Goal: Information Seeking & Learning: Learn about a topic

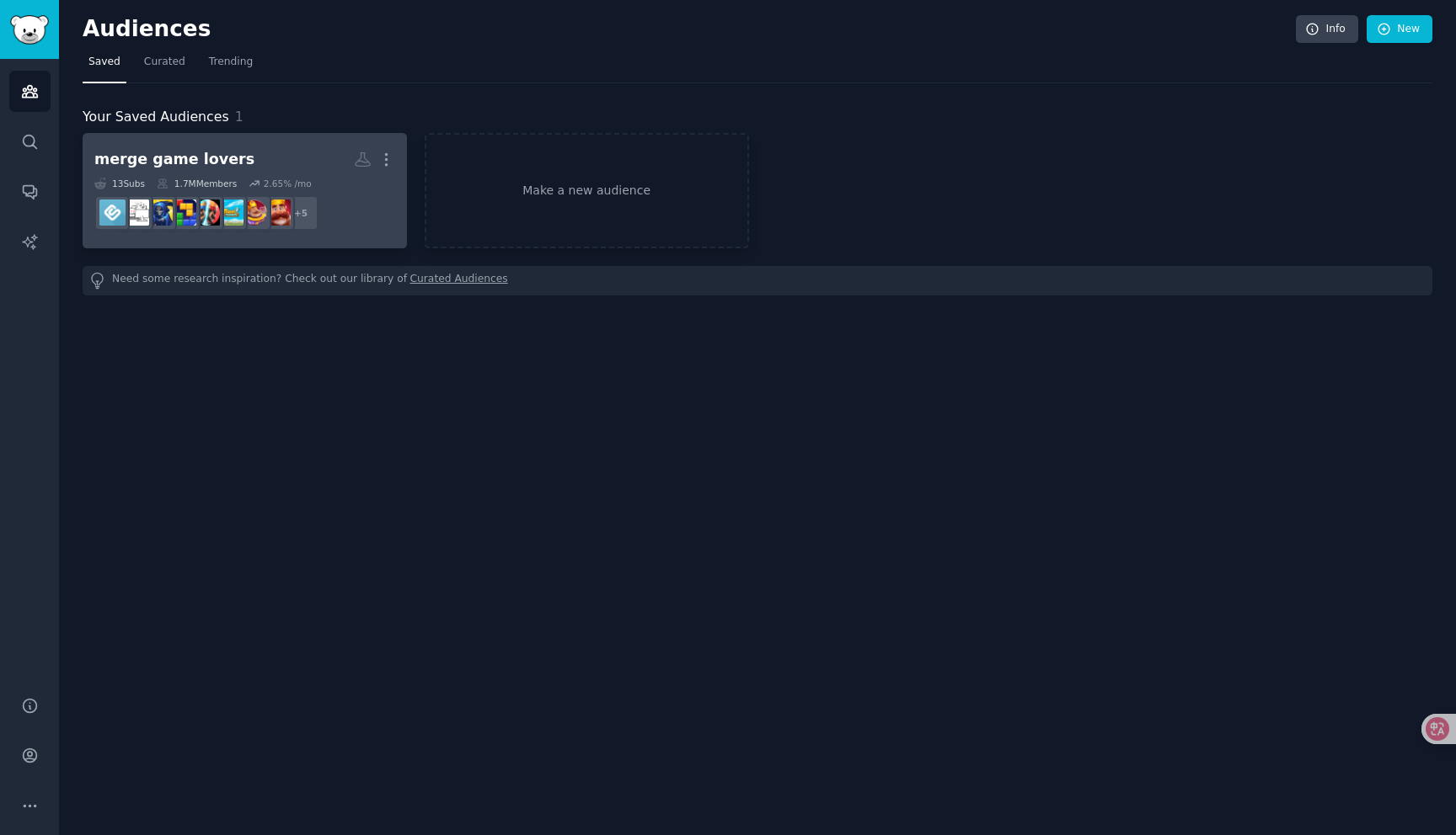
click at [364, 208] on dd "+ 5" at bounding box center [245, 212] width 301 height 47
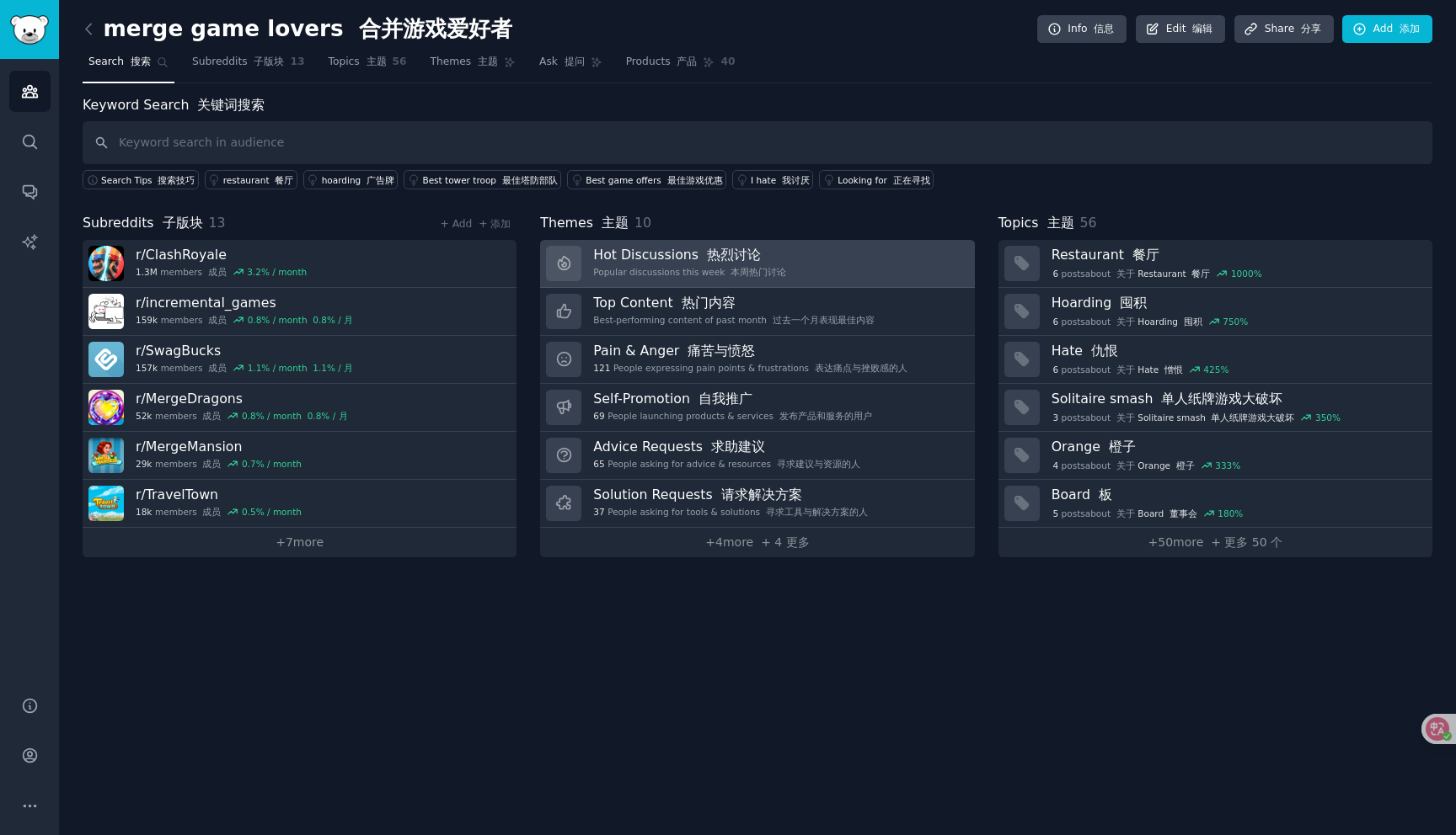
click at [802, 252] on link "Hot Discussions 热烈讨论 Popular discussions this week 本周热门讨论" at bounding box center [757, 264] width 434 height 48
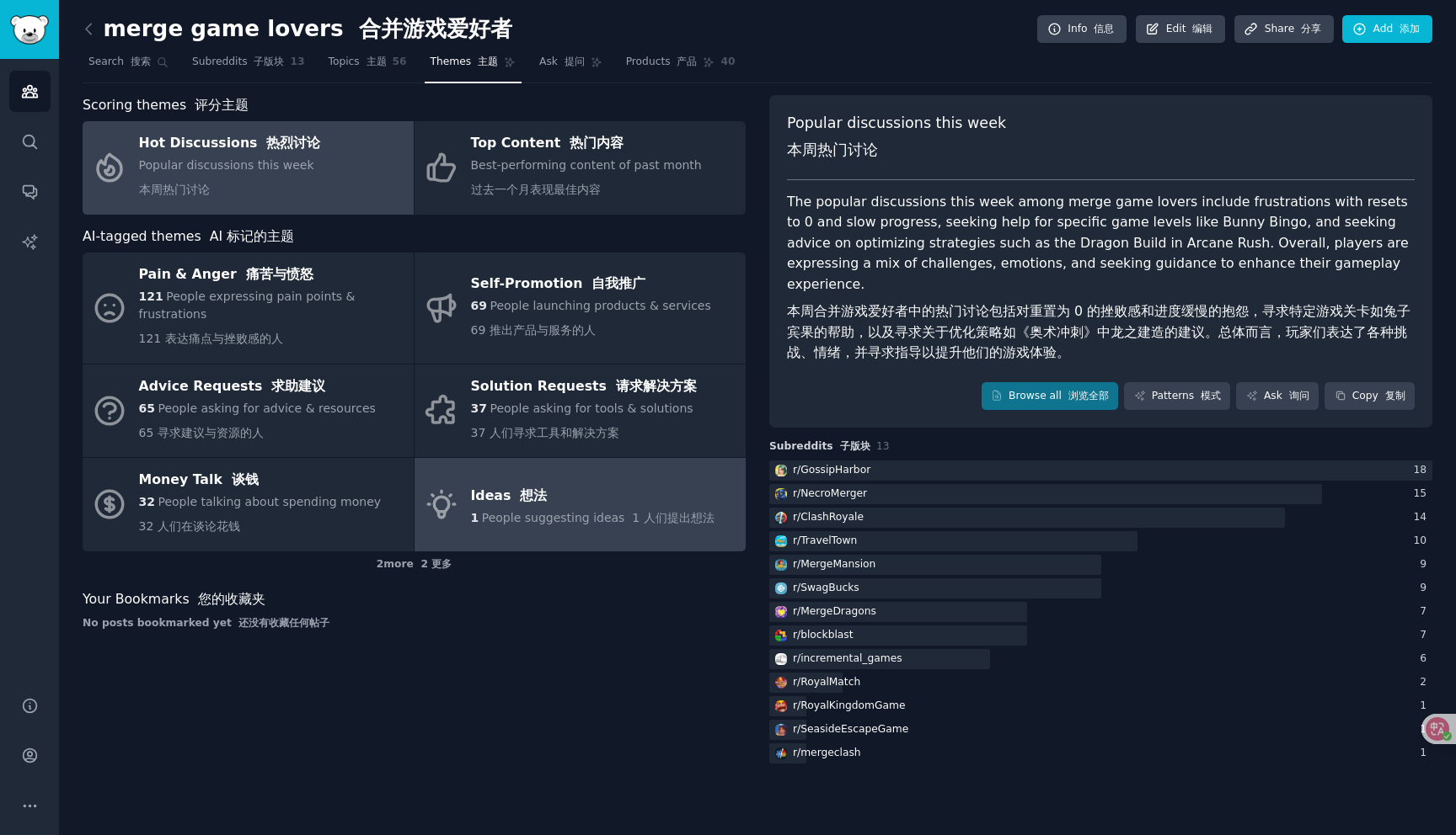
click at [537, 458] on link "Ideas 想法 1 People suggesting ideas 1 人们提出想法" at bounding box center [580, 505] width 331 height 94
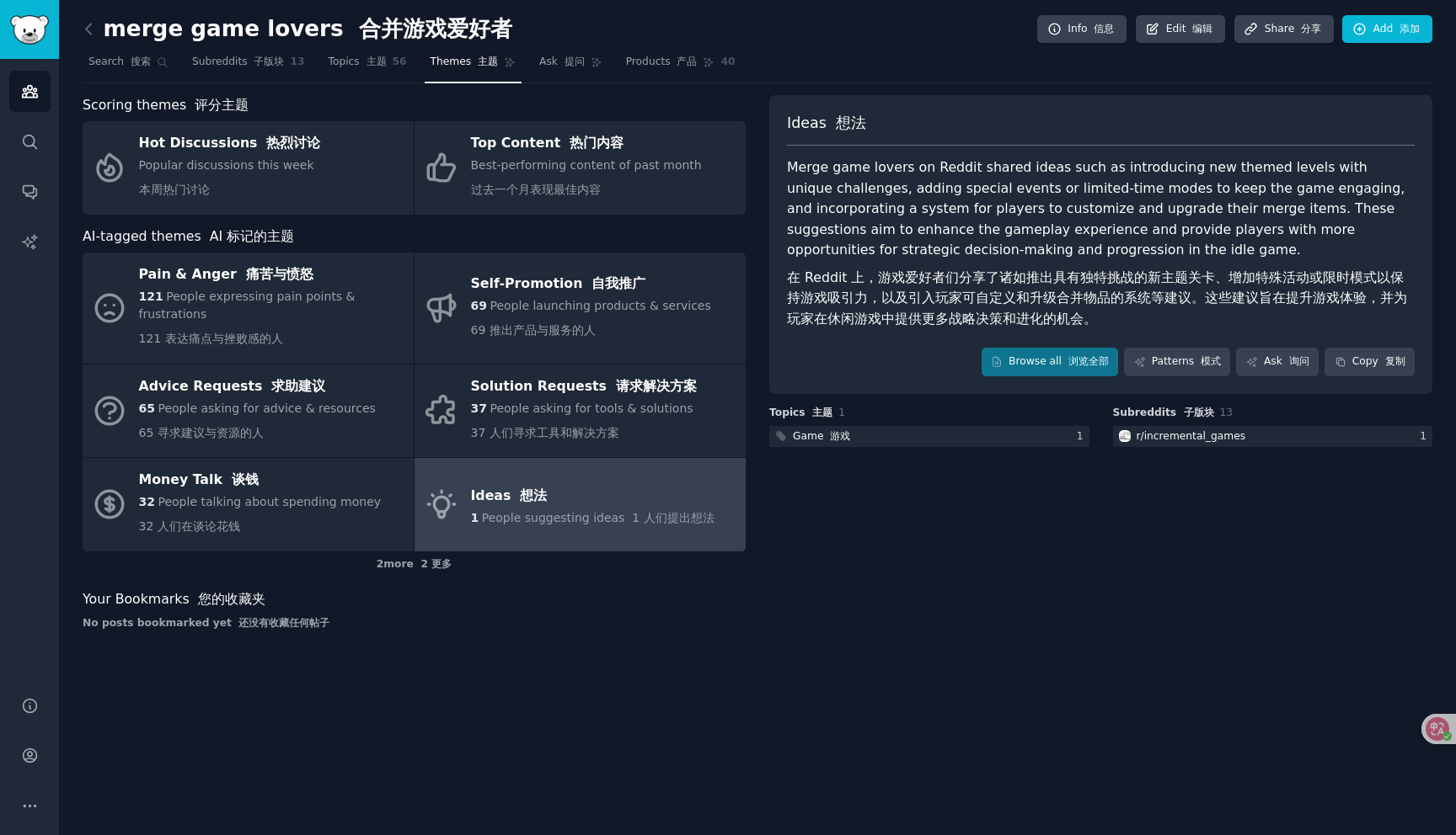
click at [1058, 302] on font "在 Reddit 上，游戏爱好者们分享了诸如推出具有独特挑战的新主题关卡、增加特殊活动或限时模式以保持游戏吸引力，以及引入玩家可自定义和升级合并物品的系统等建…" at bounding box center [1096, 297] width 620 height 57
click at [1054, 363] on link "Browse all 浏览全部" at bounding box center [1049, 362] width 137 height 29
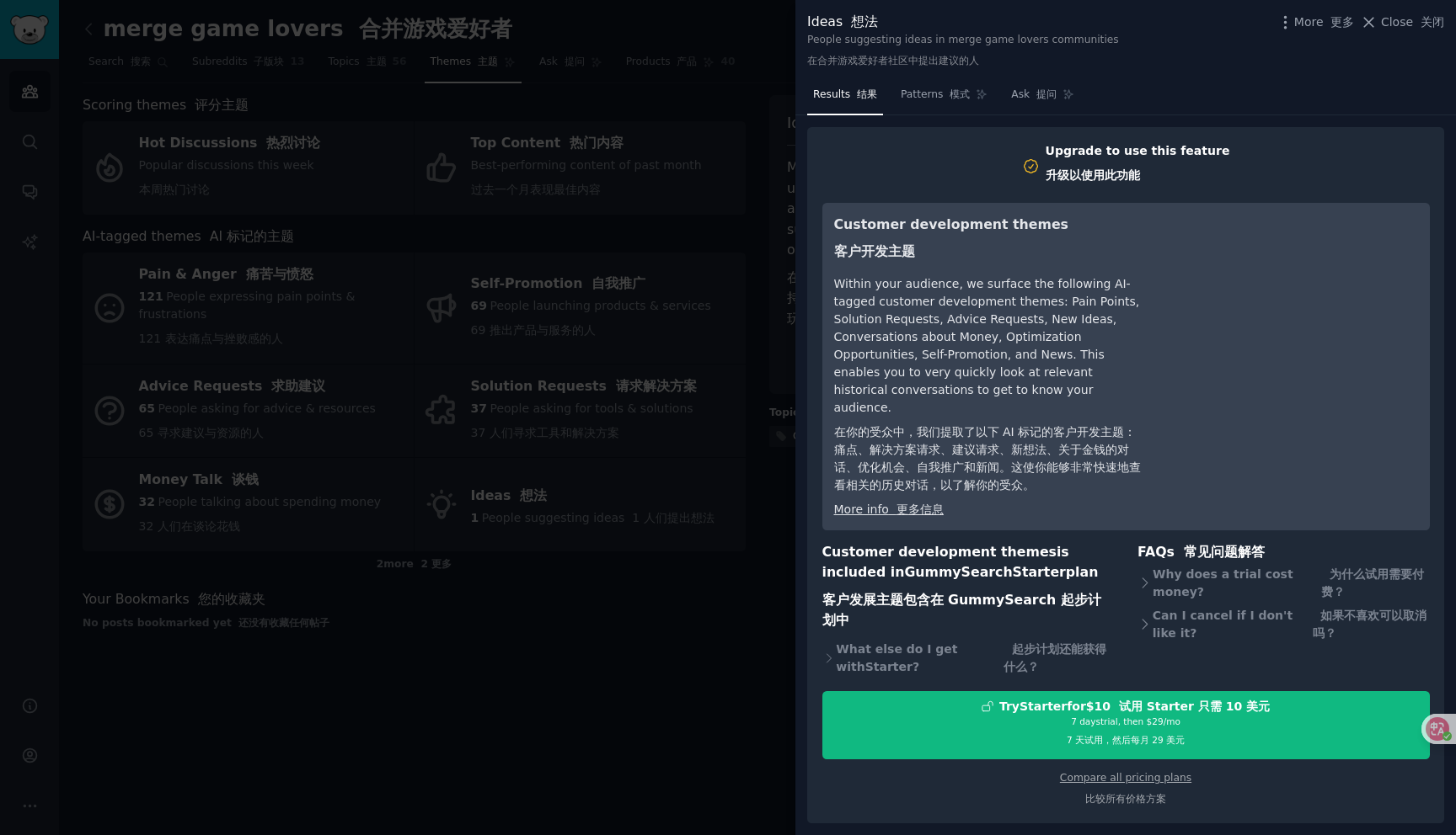
click at [685, 457] on div at bounding box center [728, 418] width 1456 height 835
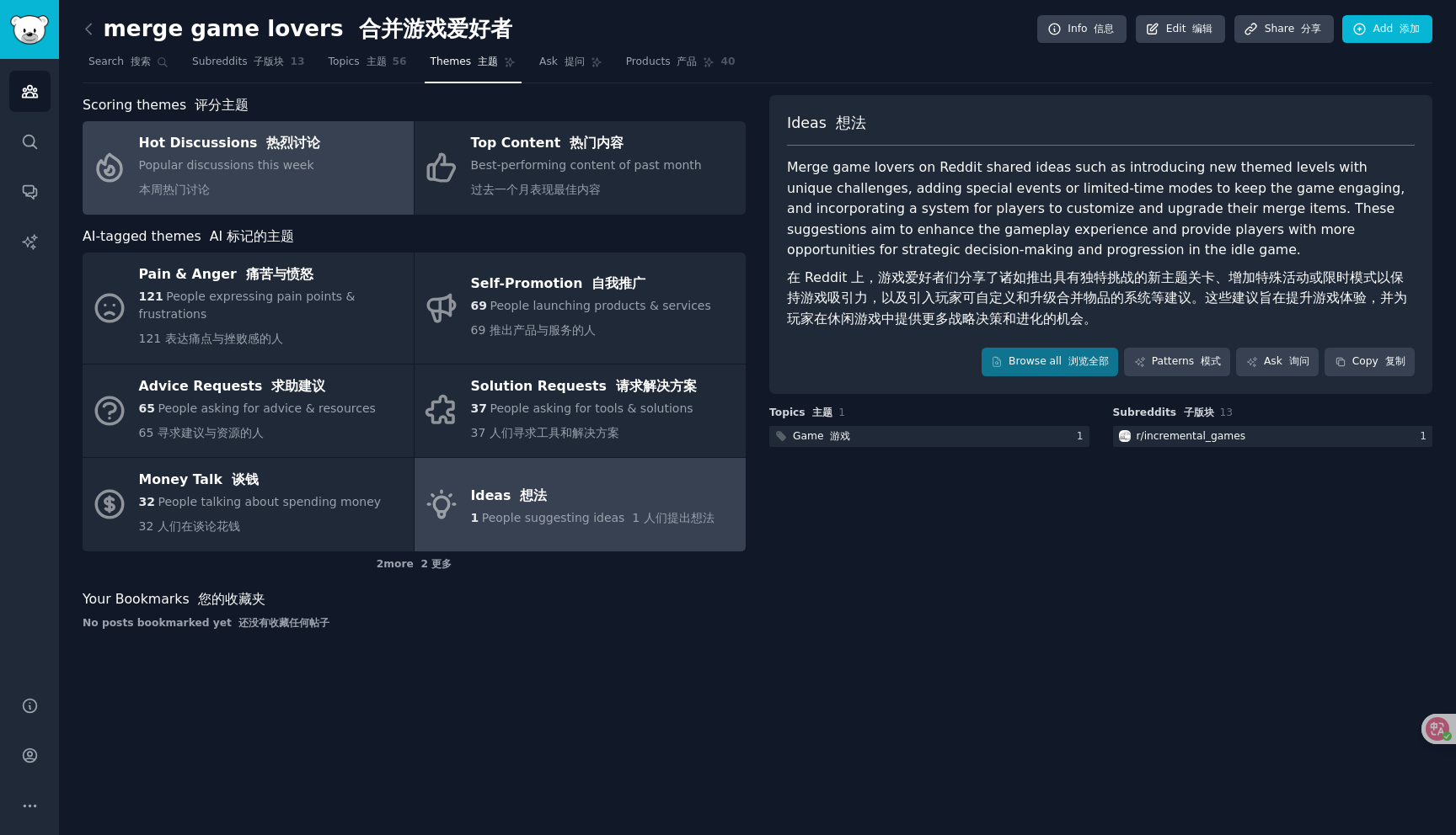
click at [370, 130] on link "Hot Discussions 热烈讨论 Popular discussions this week 本周热门讨论" at bounding box center [248, 168] width 331 height 94
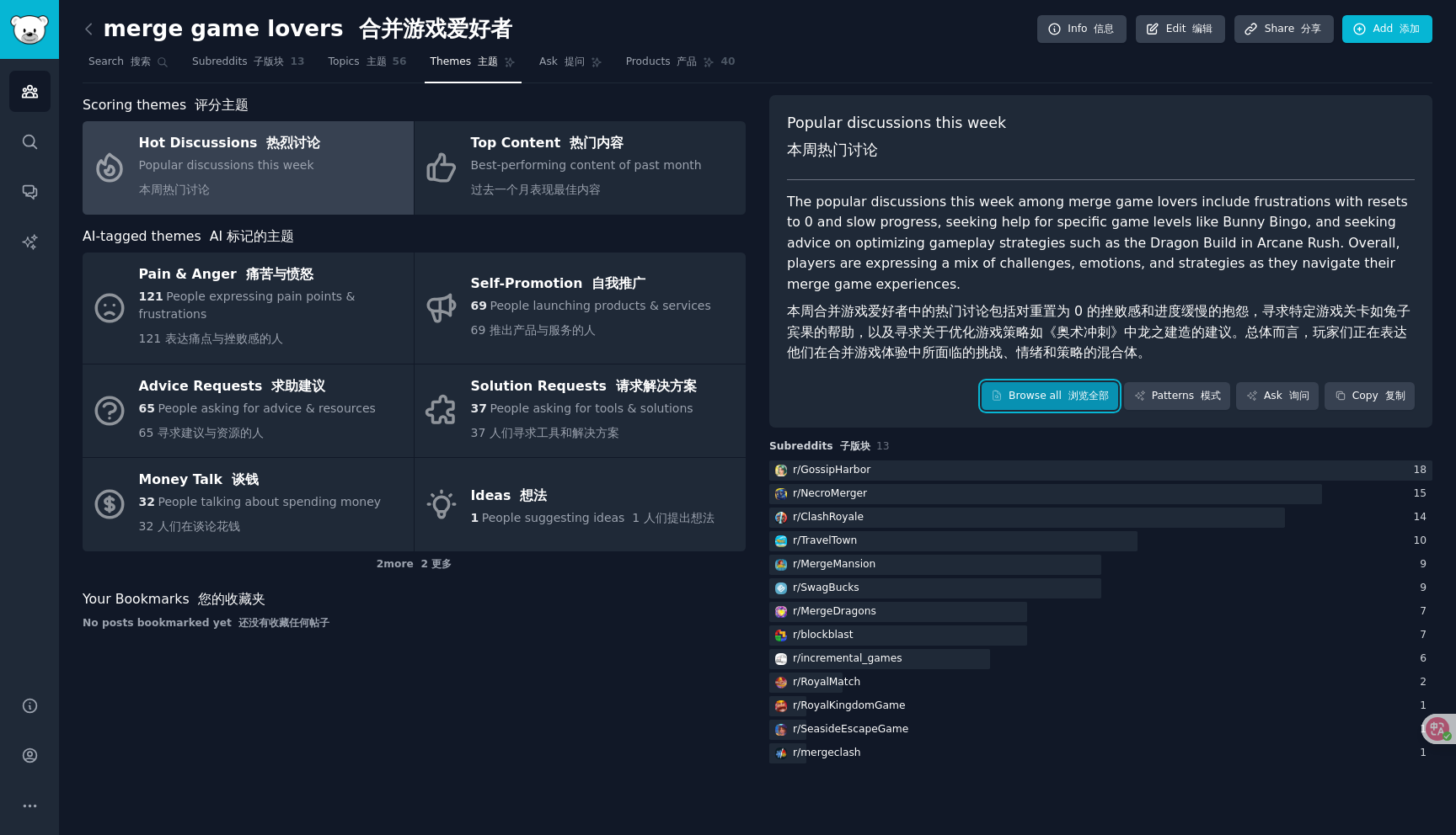
click at [1017, 383] on link "Browse all 浏览全部" at bounding box center [1049, 397] width 137 height 29
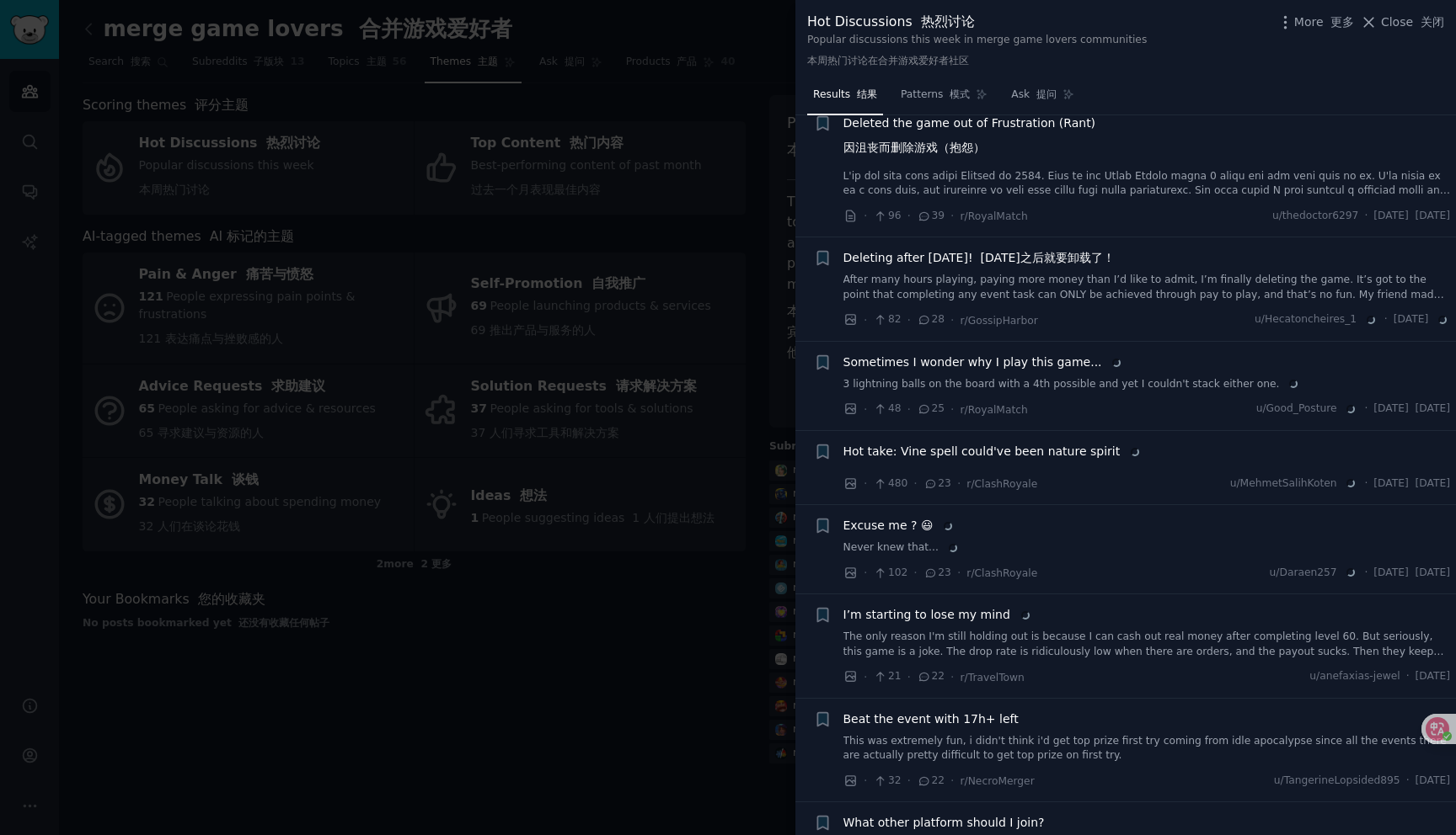
scroll to position [813, 0]
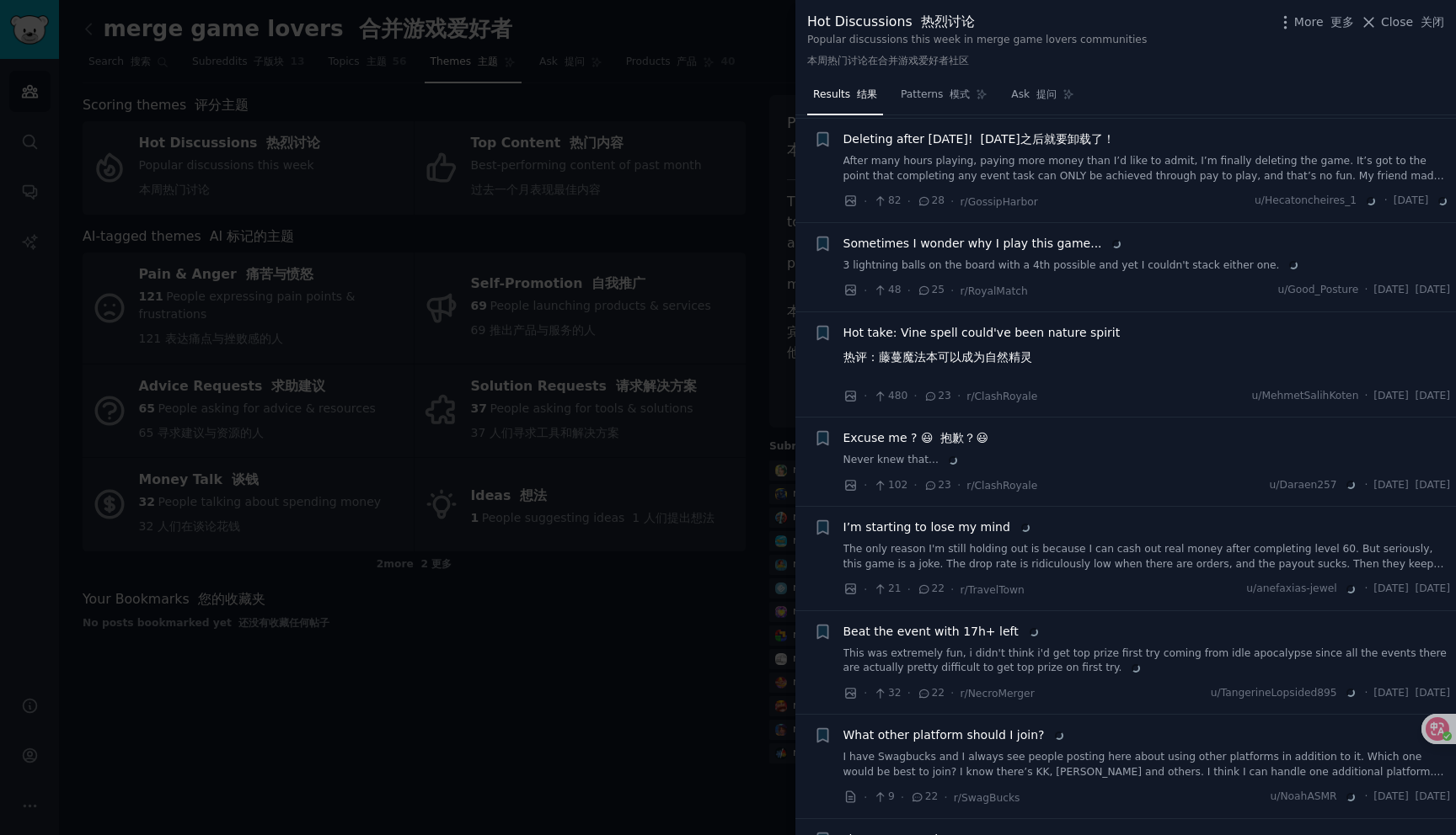
click at [671, 439] on div at bounding box center [728, 418] width 1456 height 835
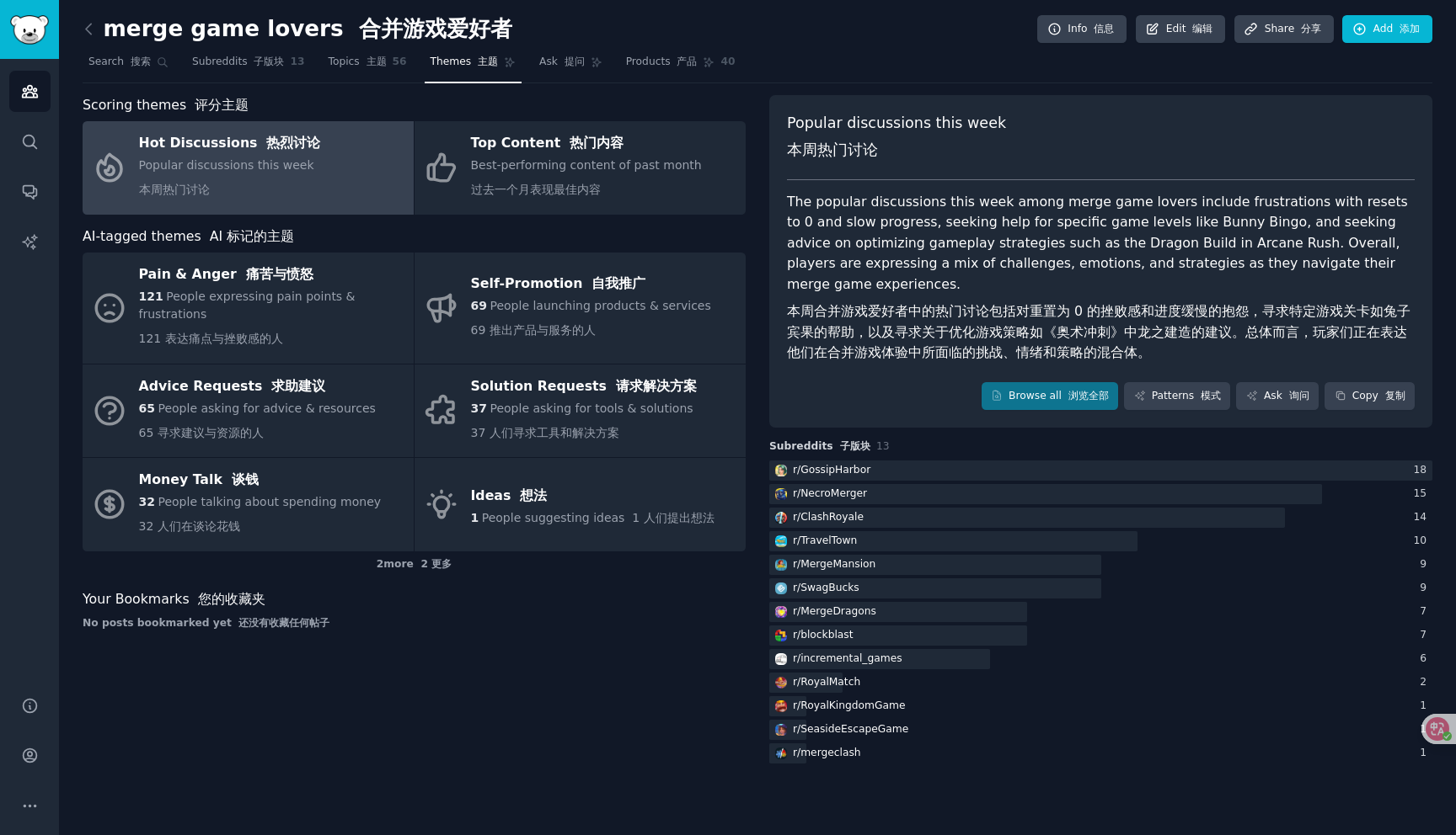
click at [106, 37] on h2 "merge game lovers 合并游戏爱好者" at bounding box center [298, 30] width 430 height 27
click at [95, 32] on icon at bounding box center [89, 29] width 18 height 18
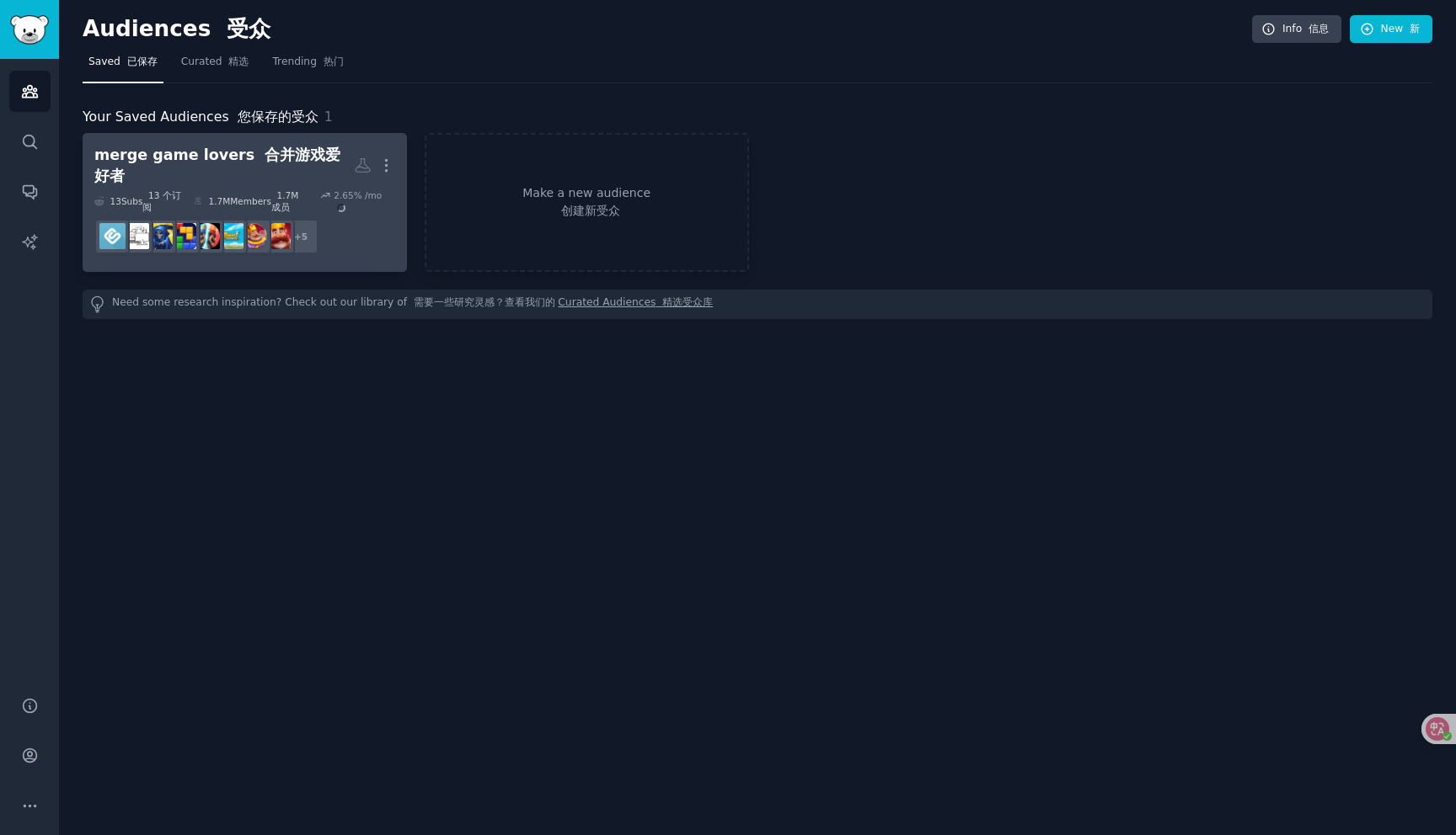
click at [248, 164] on font "合并游戏爱好者" at bounding box center [217, 165] width 246 height 37
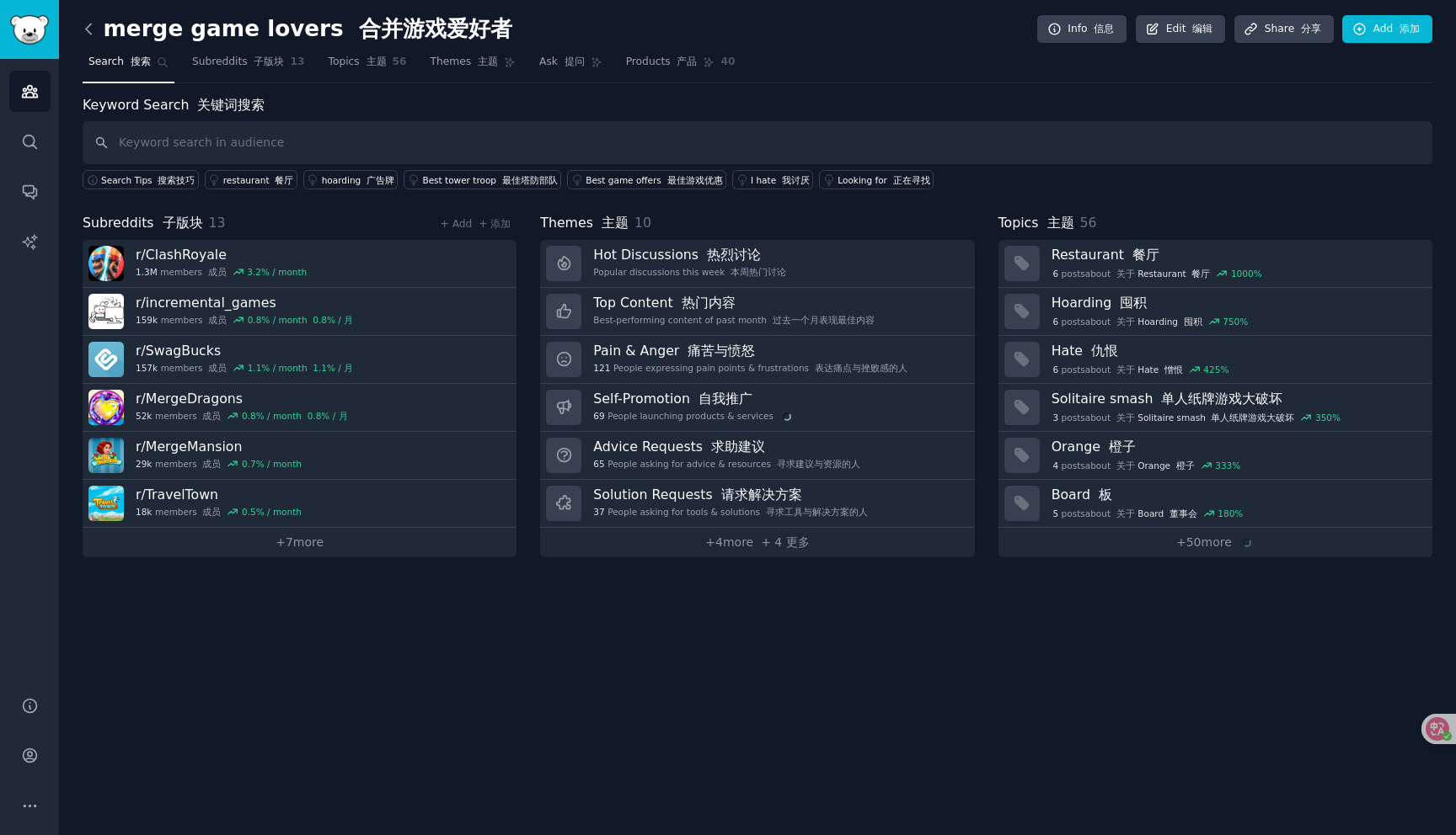
click at [95, 35] on icon at bounding box center [89, 29] width 18 height 18
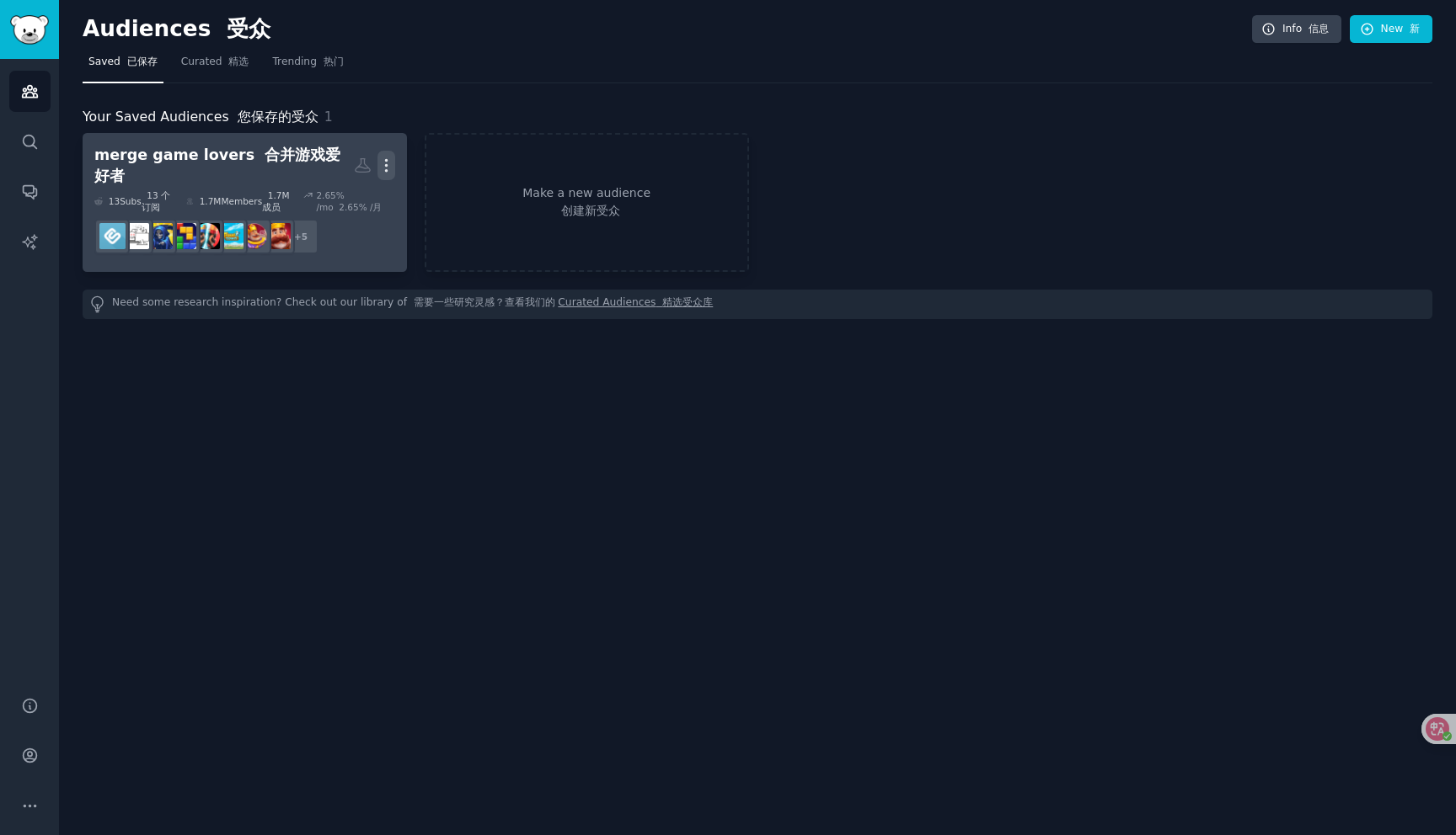
click at [384, 164] on icon "button" at bounding box center [386, 165] width 18 height 18
click at [401, 158] on link "merge game lovers 合并游戏爱好者 Custom Audience 自定义受众 More View 查看 Delete 删除 13 Sub s…" at bounding box center [245, 202] width 325 height 139
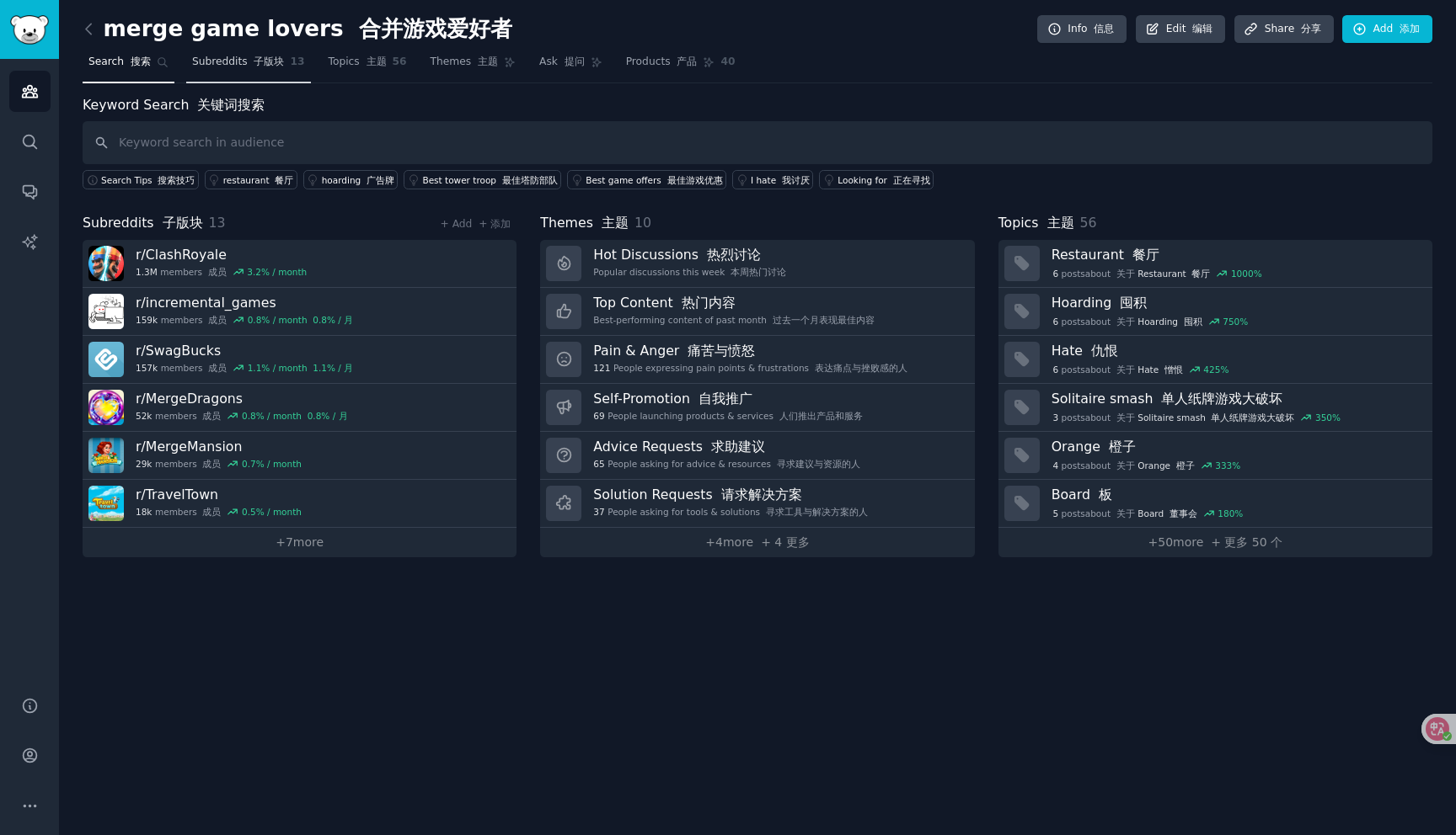
click at [282, 66] on link "Subreddits 子版块 13" at bounding box center [248, 66] width 124 height 35
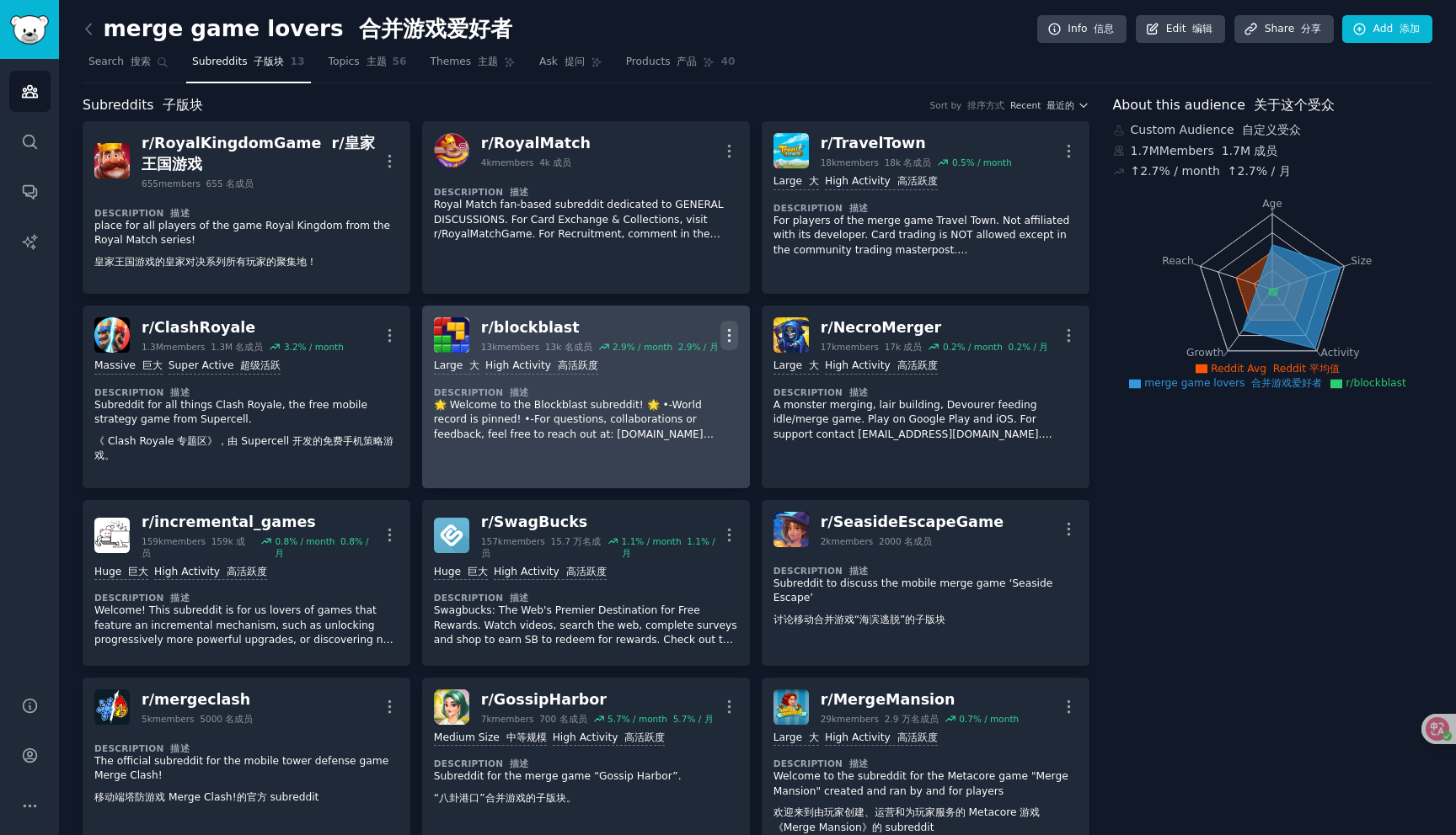
click at [725, 326] on icon "button" at bounding box center [729, 335] width 18 height 18
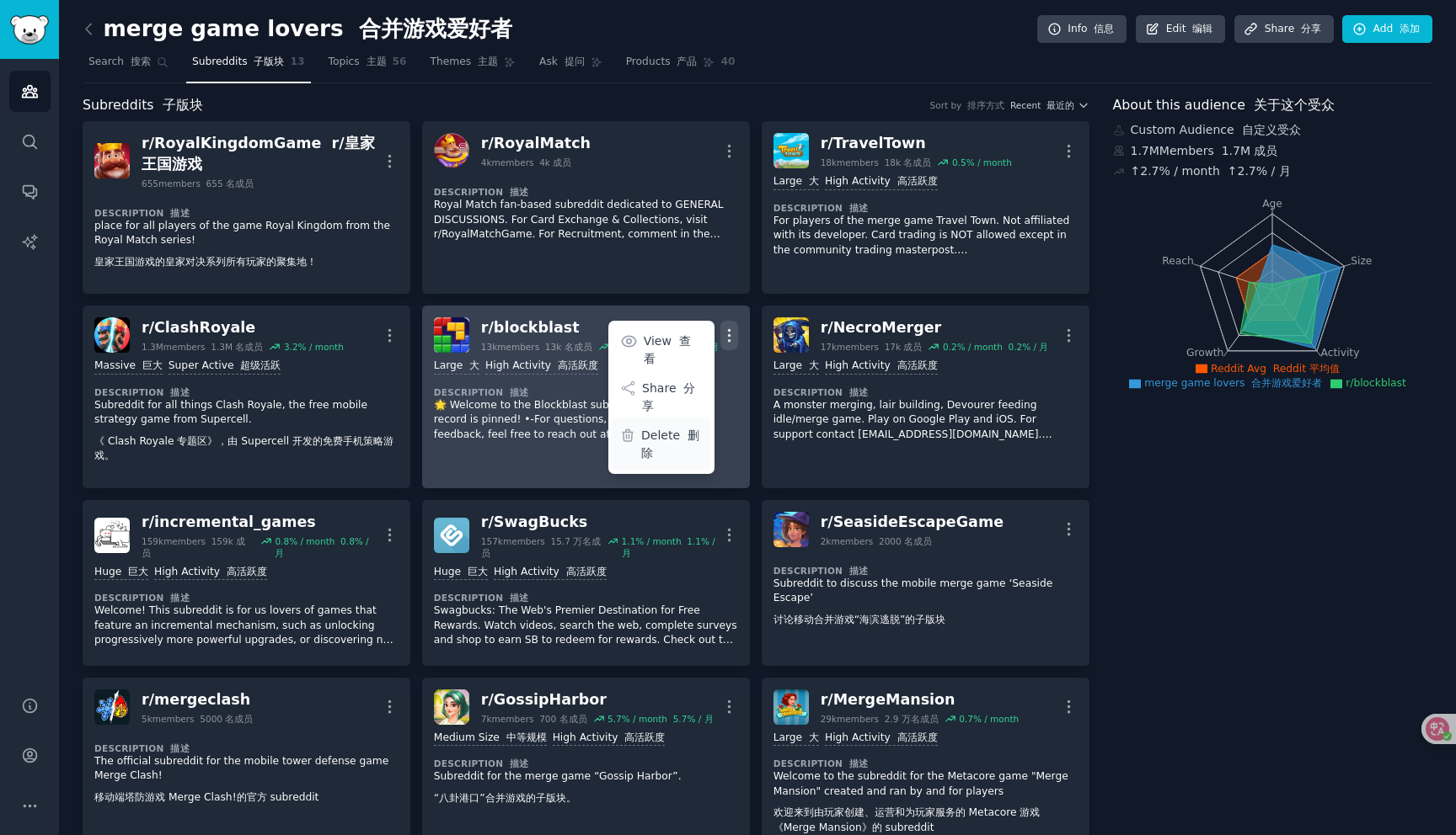
click at [661, 427] on p "Delete 删除" at bounding box center [672, 445] width 61 height 36
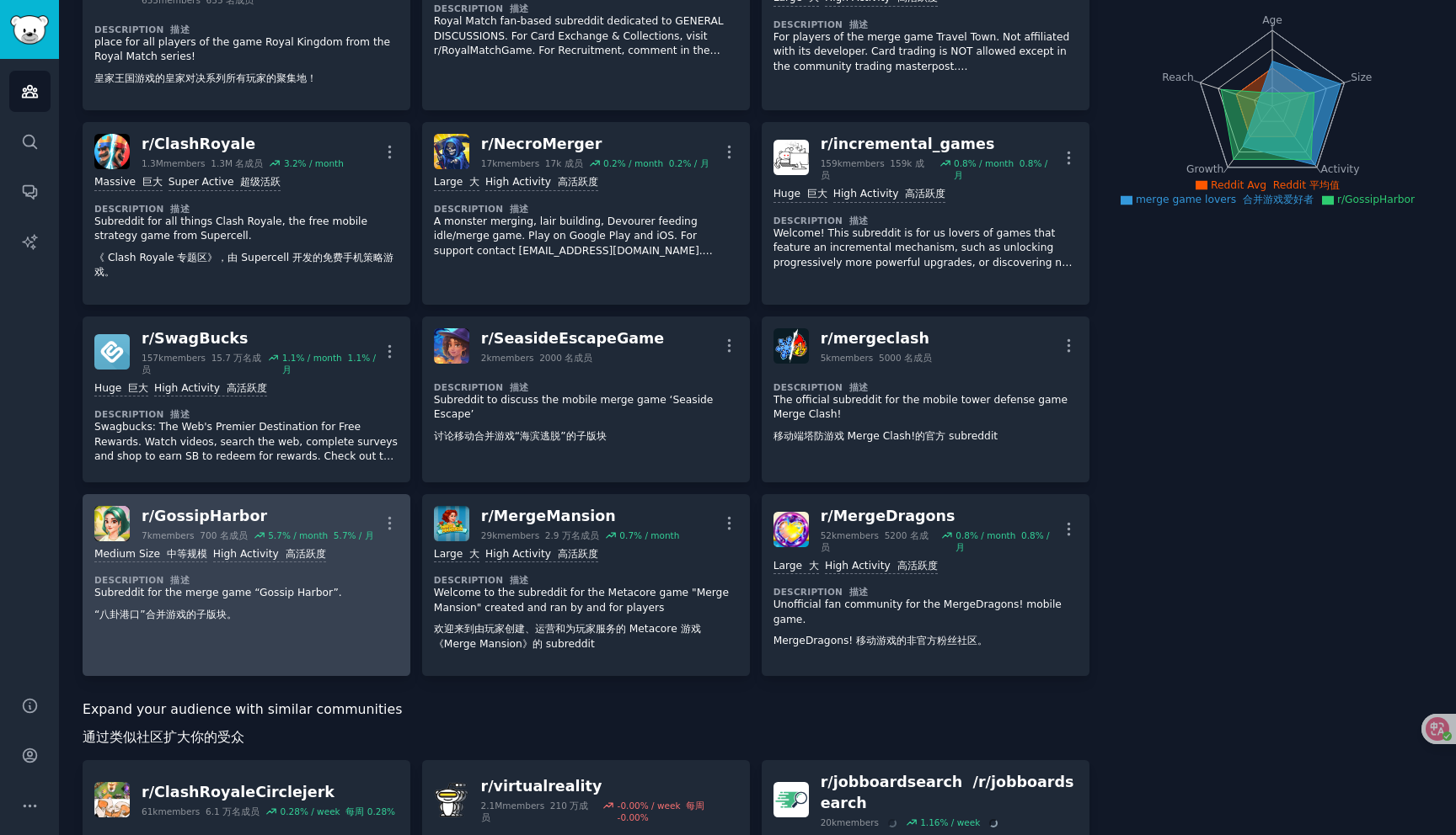
scroll to position [107, 0]
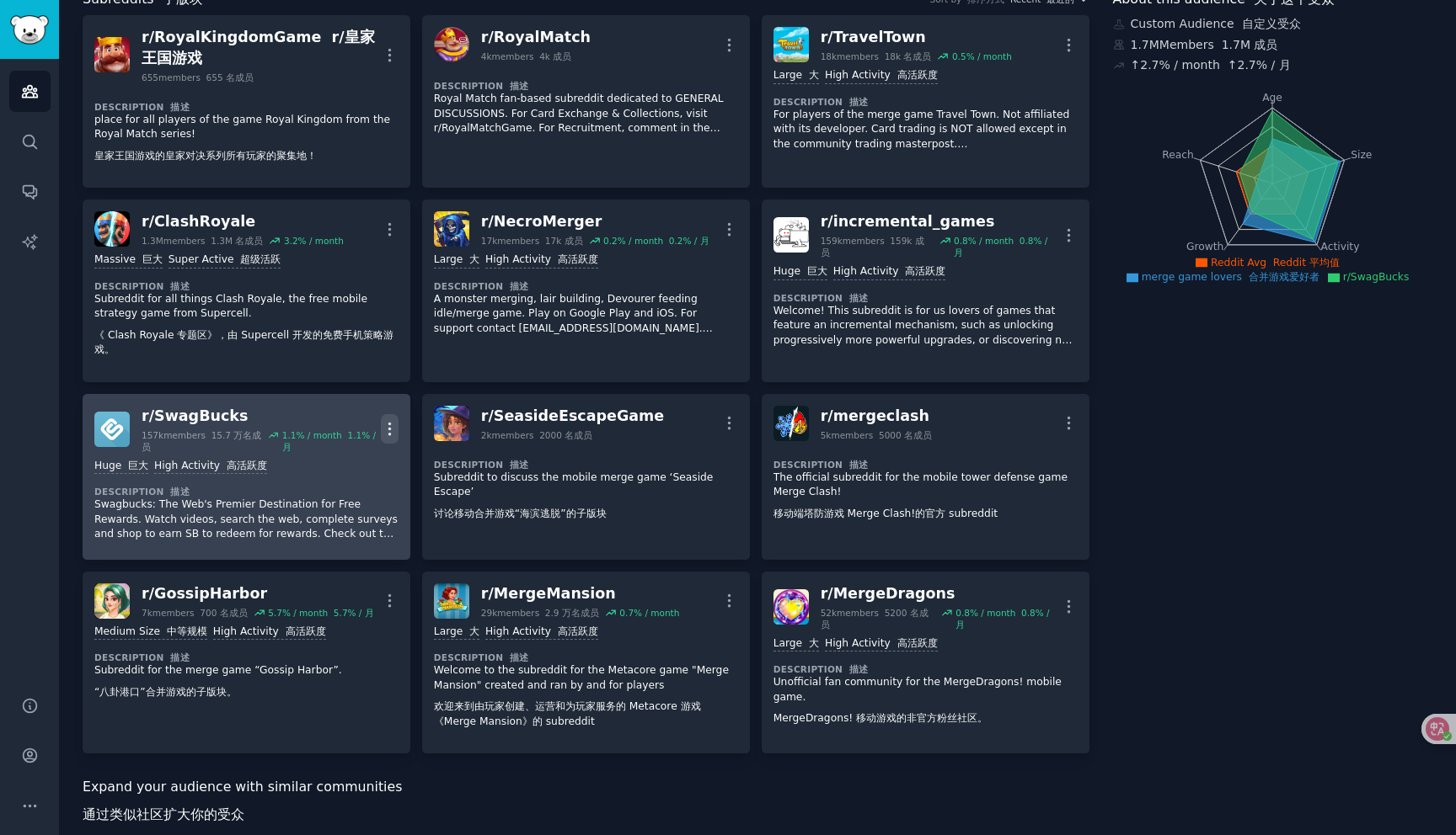
click at [384, 426] on icon "button" at bounding box center [390, 429] width 18 height 18
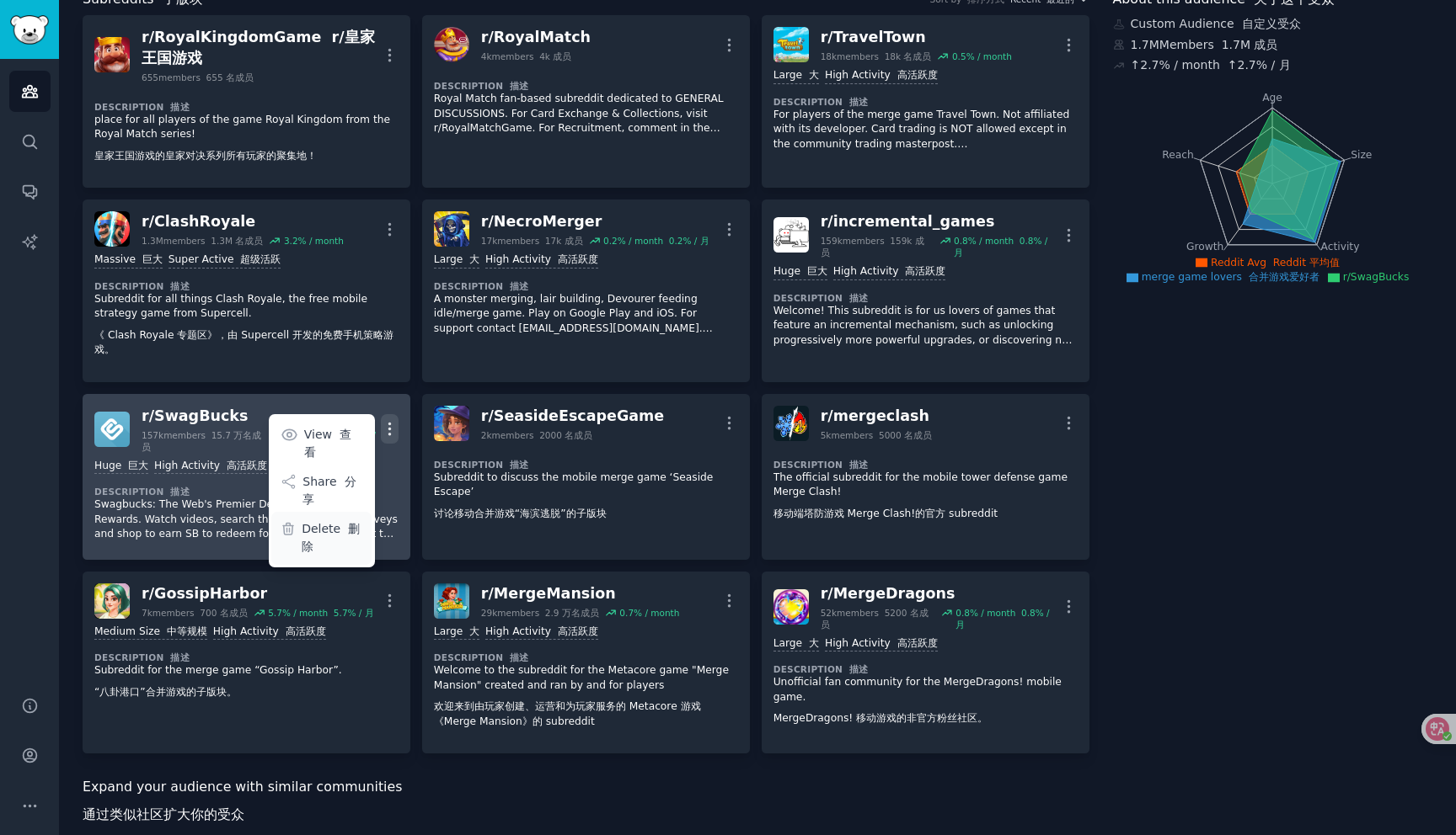
click at [330, 521] on p "Delete 删除" at bounding box center [332, 538] width 61 height 36
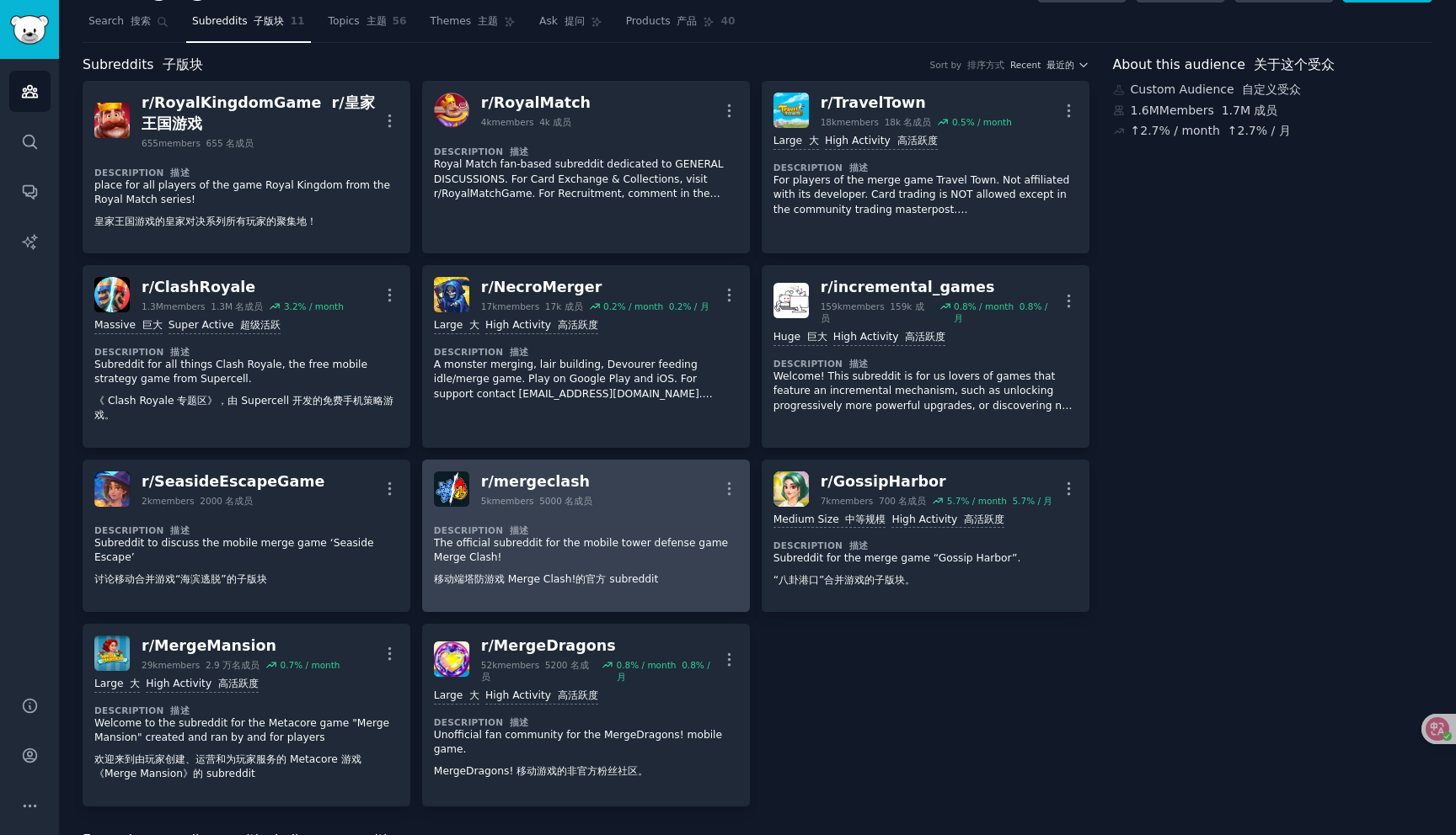
scroll to position [0, 0]
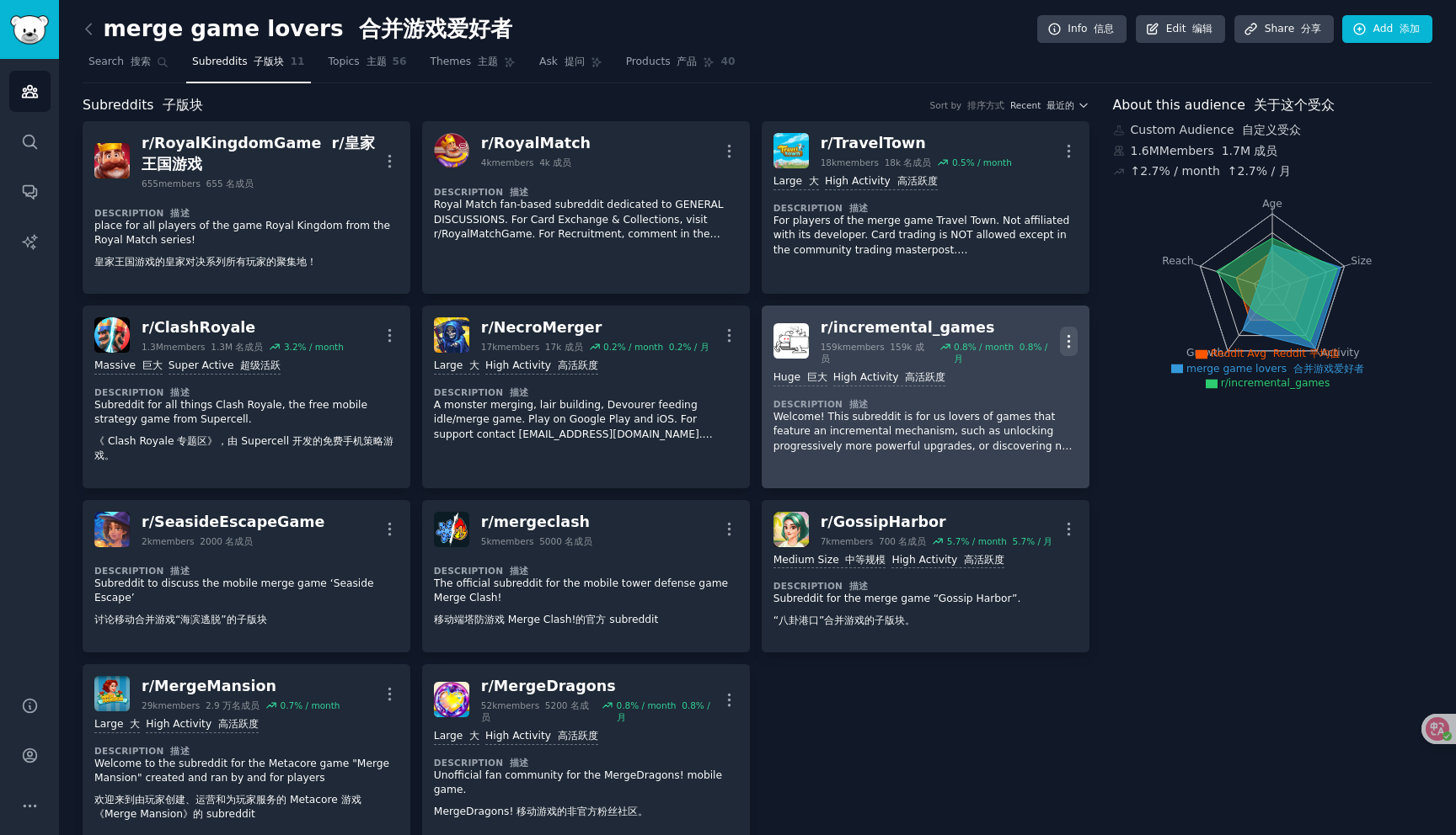
click at [1069, 332] on icon "button" at bounding box center [1068, 341] width 18 height 18
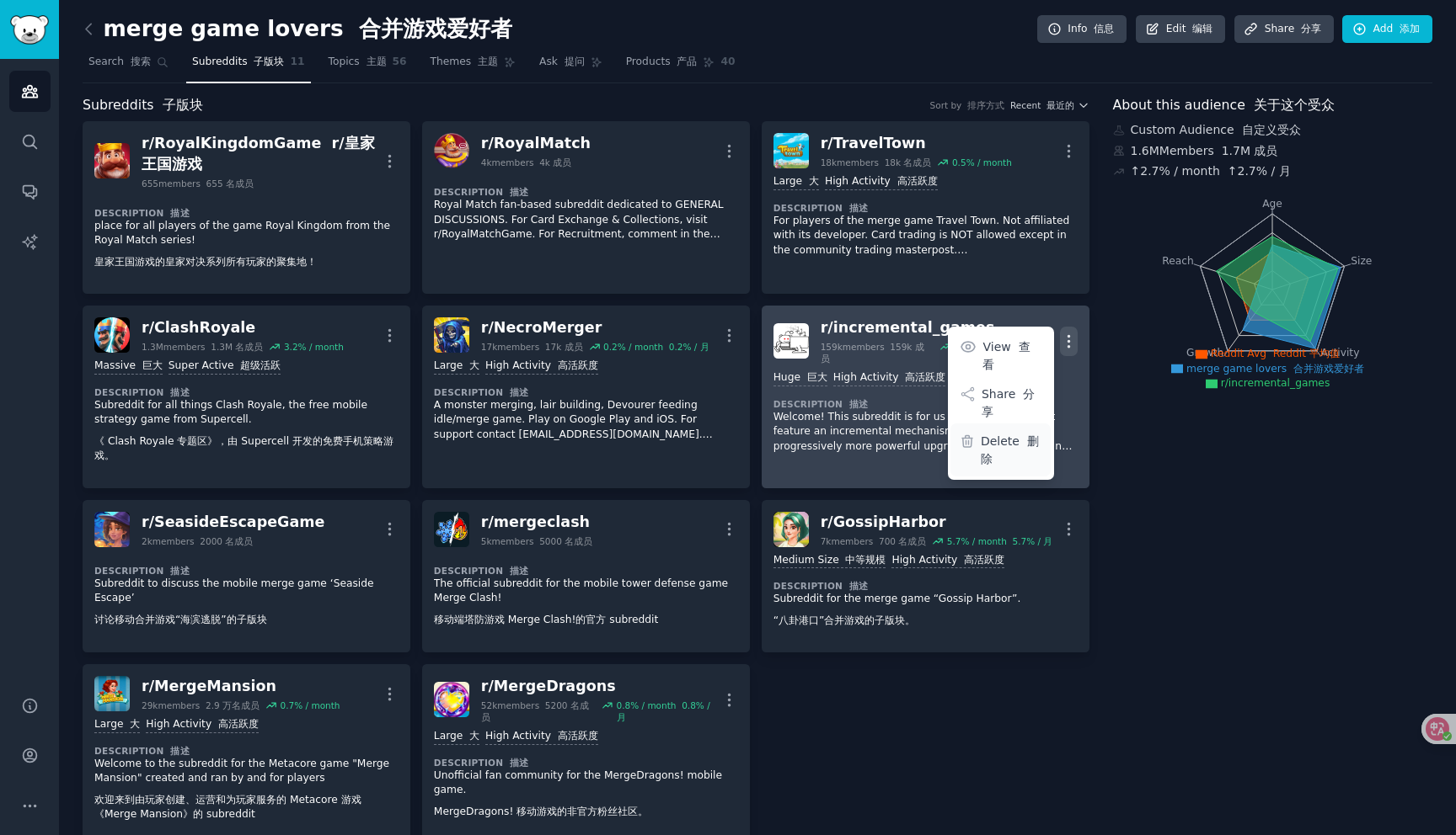
click at [997, 433] on p "Delete 删除" at bounding box center [1011, 451] width 61 height 36
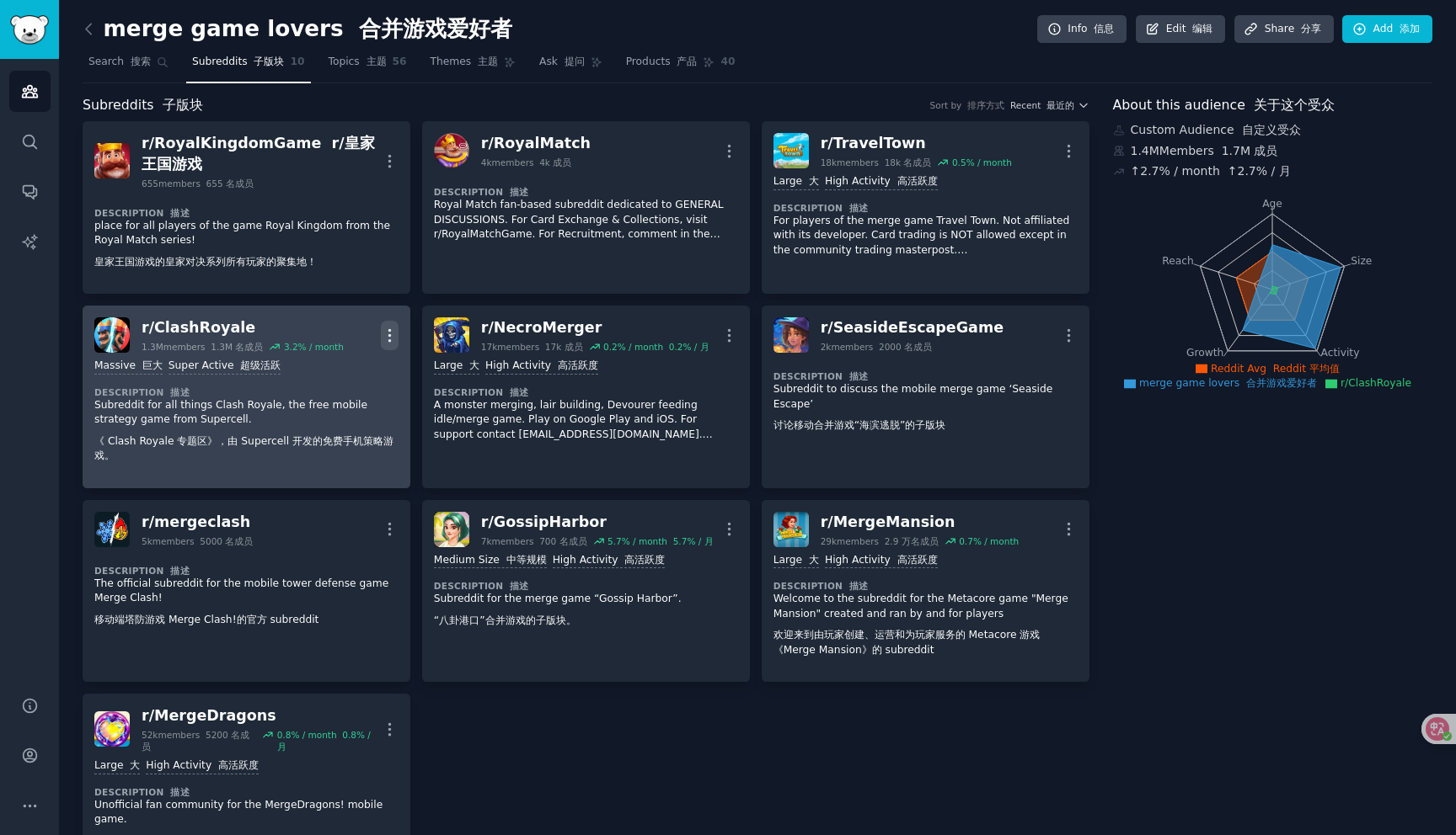
click at [393, 336] on icon "button" at bounding box center [390, 335] width 18 height 18
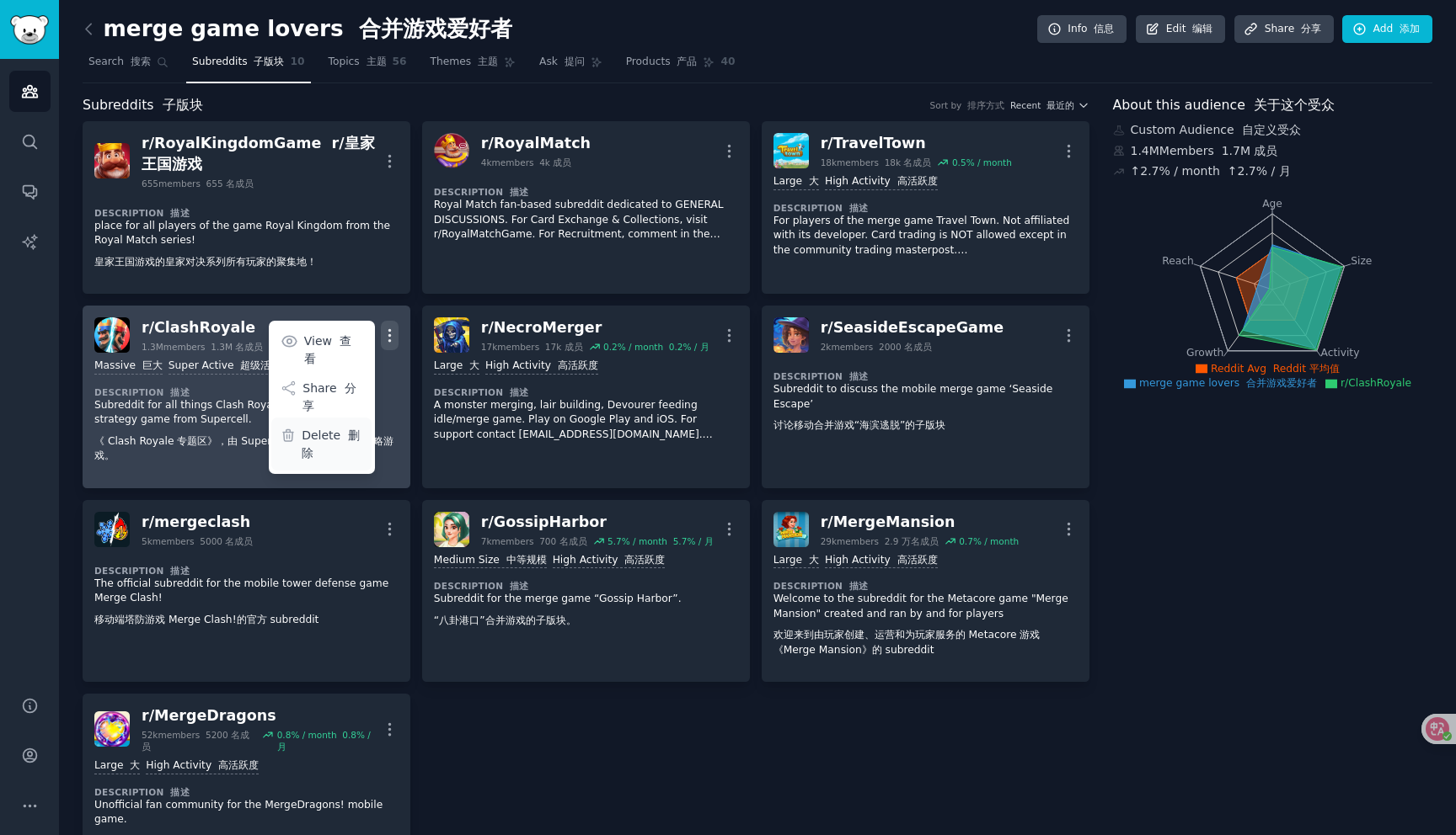
click at [326, 427] on p "Delete 删除" at bounding box center [332, 445] width 61 height 36
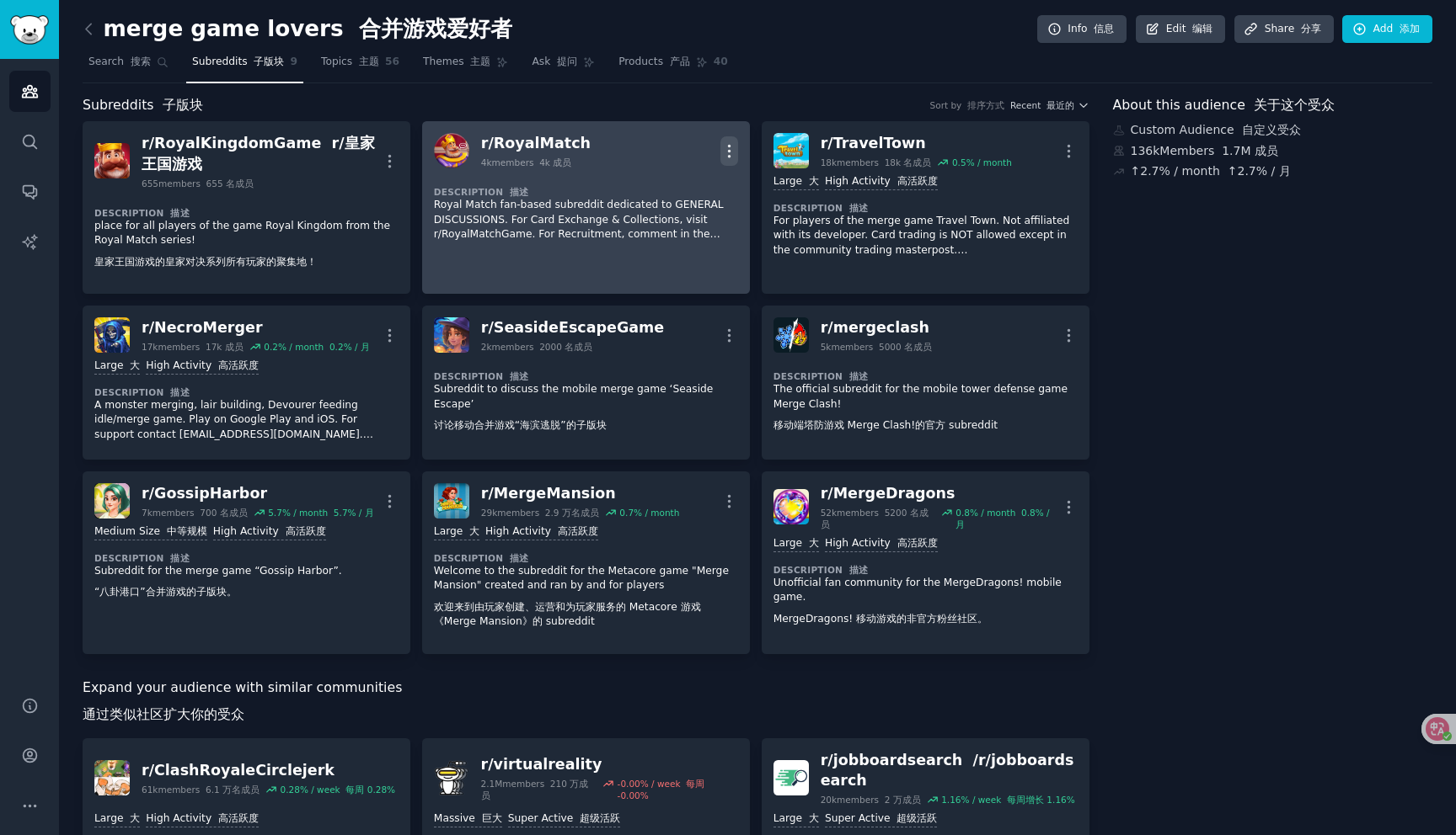
click at [730, 149] on icon "button" at bounding box center [729, 151] width 18 height 18
click at [674, 200] on p "Delete 删除" at bounding box center [672, 213] width 61 height 36
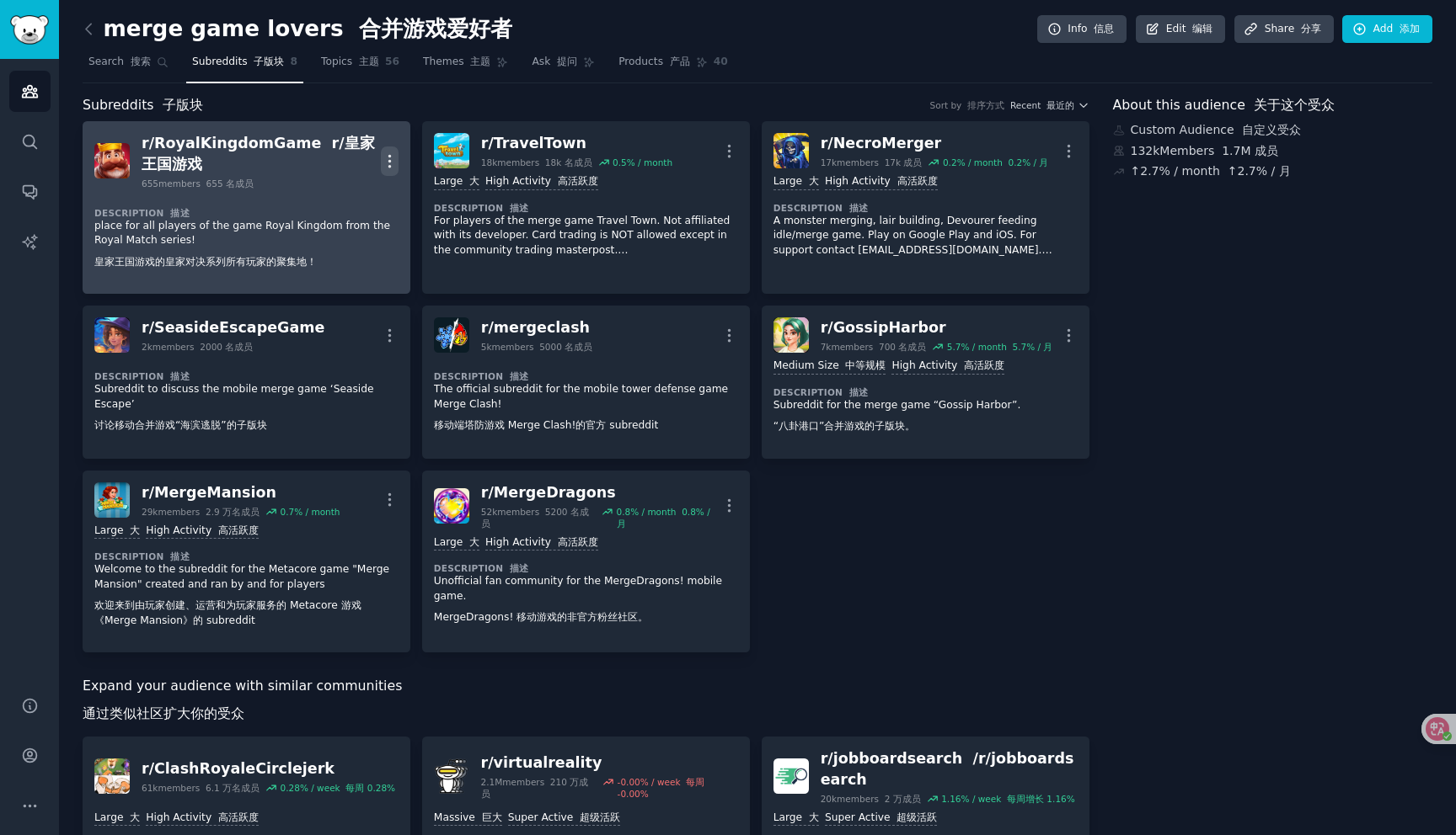
click at [389, 155] on icon "button" at bounding box center [390, 161] width 2 height 12
click at [345, 206] on p "Delete 删除" at bounding box center [332, 223] width 61 height 36
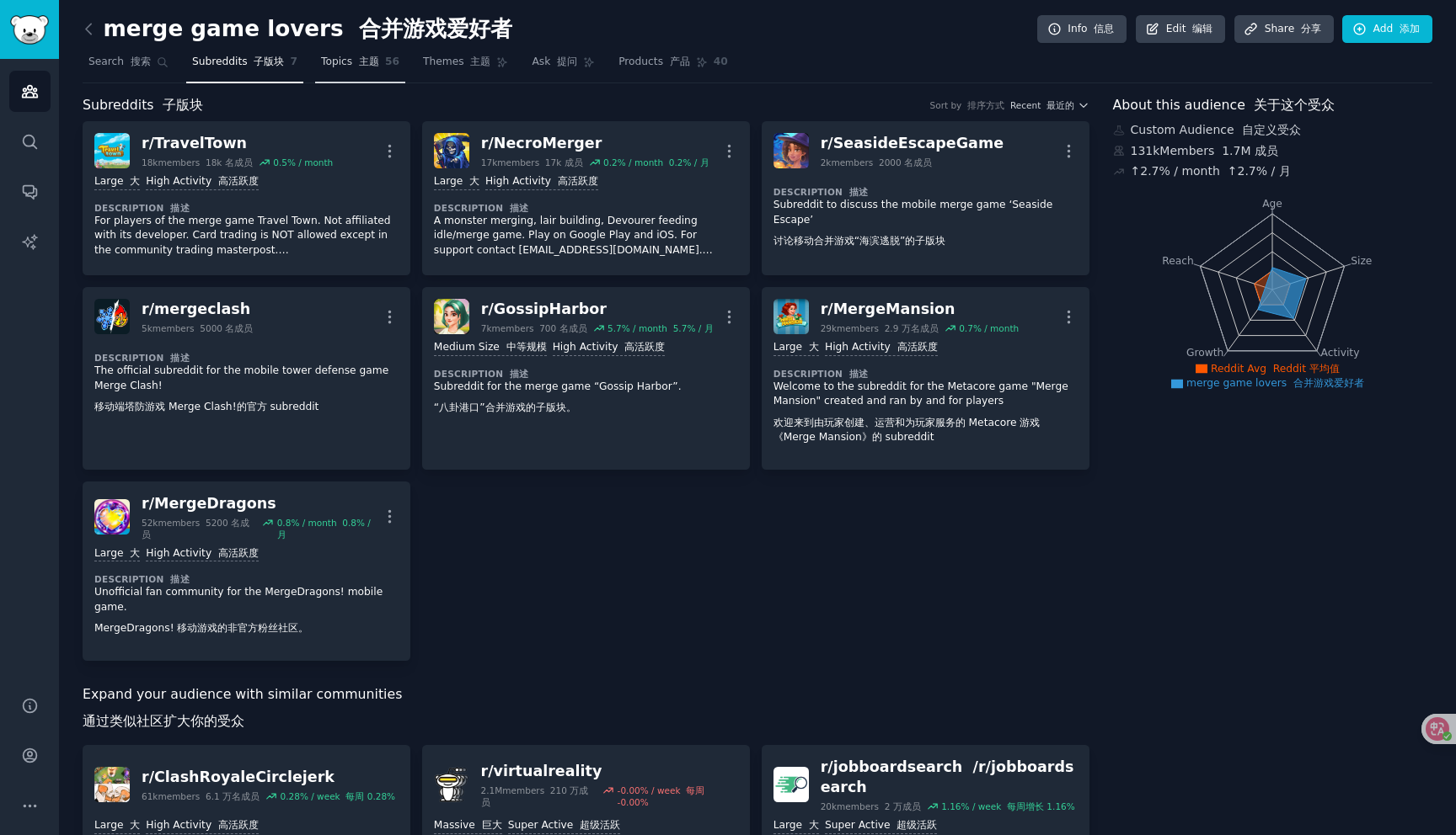
click at [347, 78] on link "Topics 主题 56" at bounding box center [361, 66] width 90 height 35
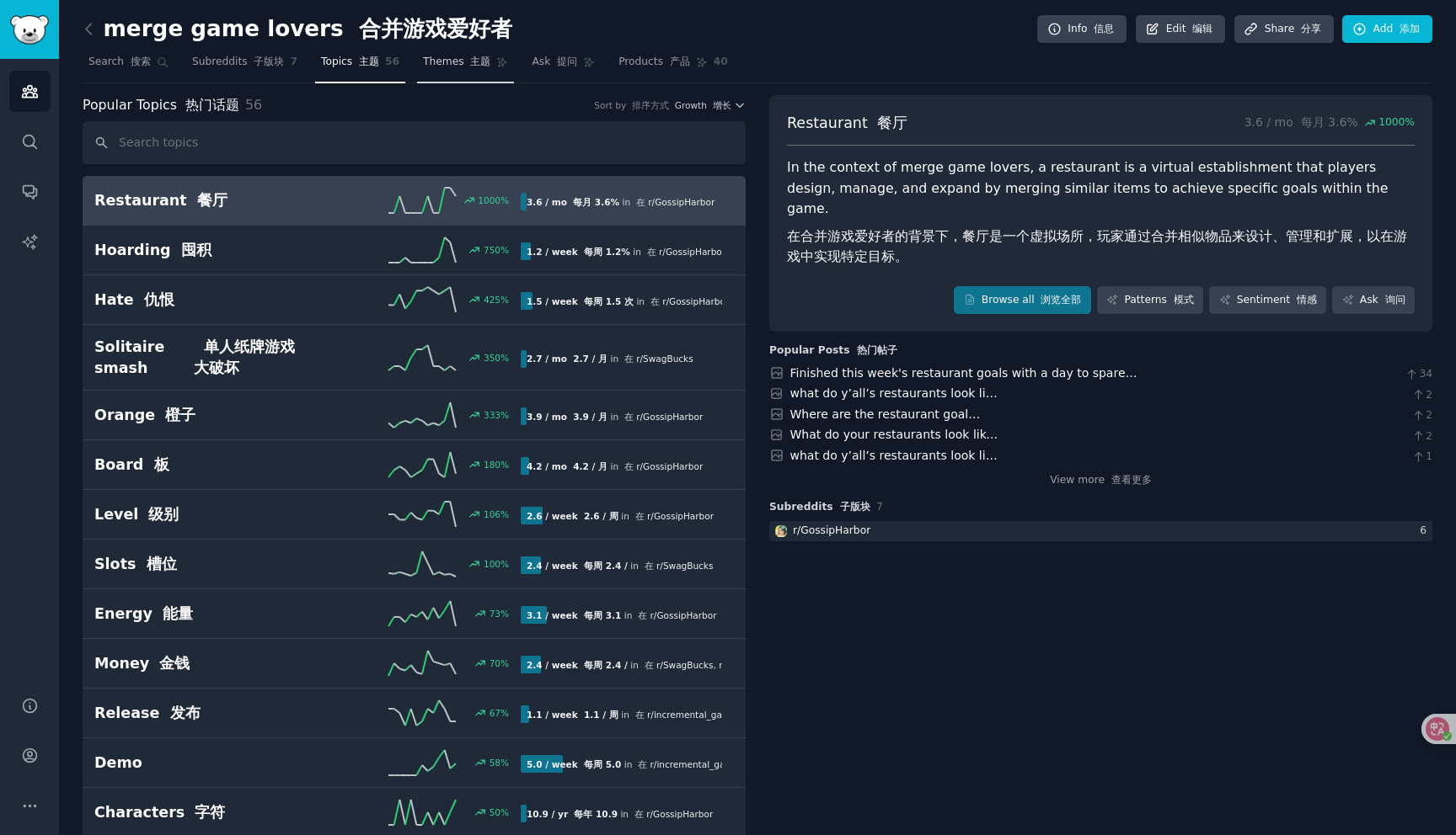
click at [458, 79] on link "Themes 主题" at bounding box center [465, 66] width 97 height 35
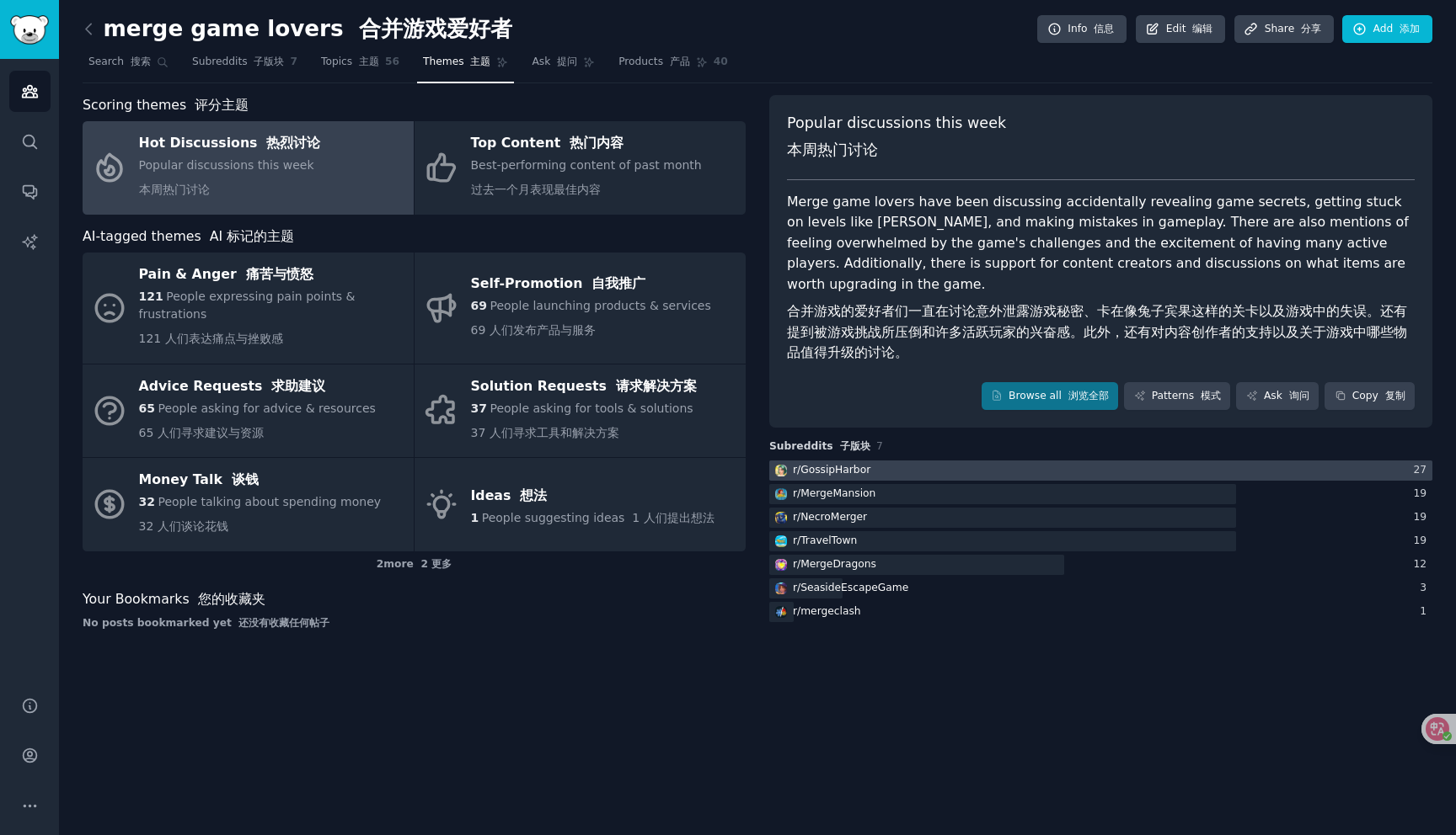
click at [883, 461] on div at bounding box center [1101, 471] width 663 height 21
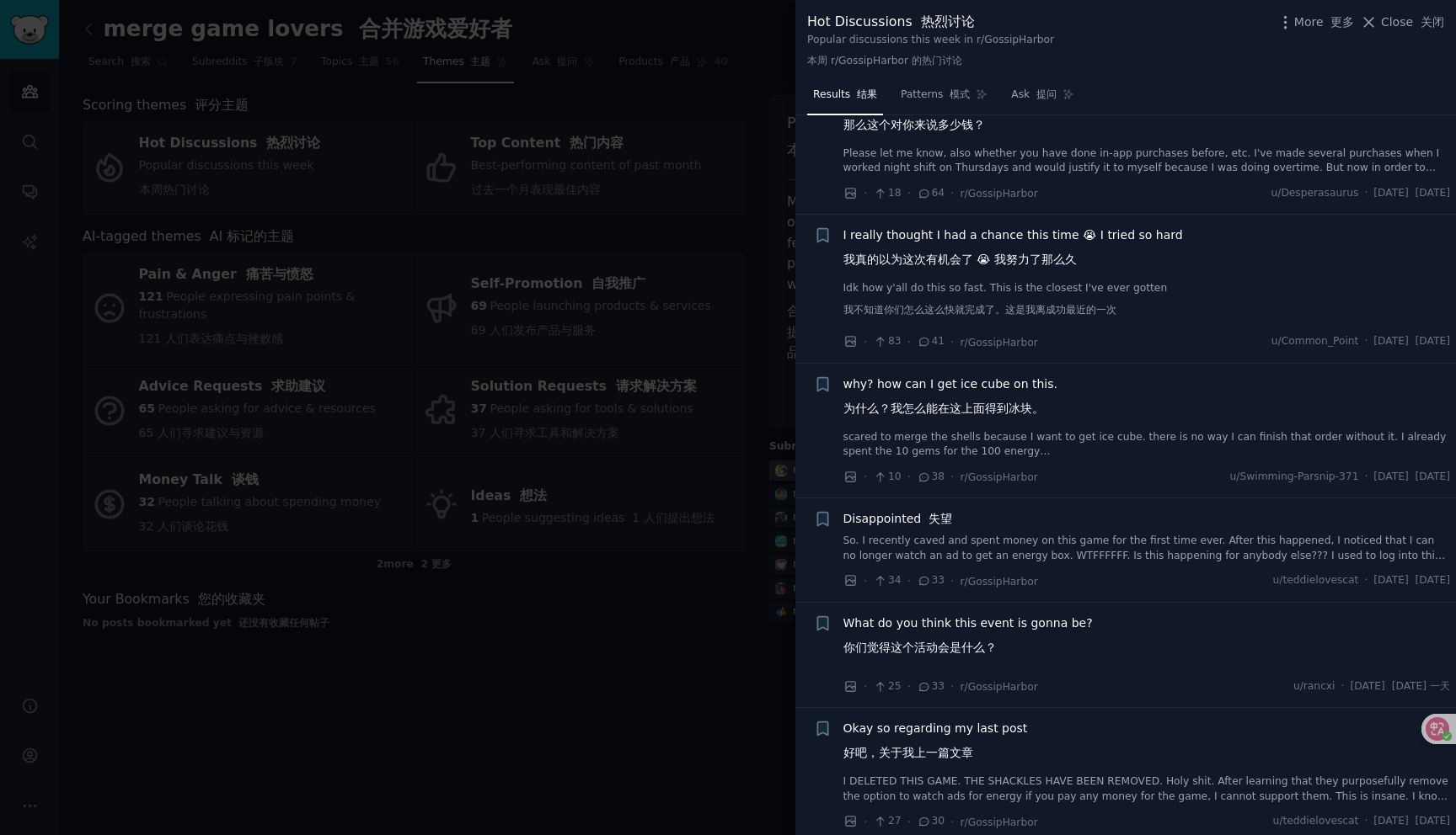
scroll to position [125, 0]
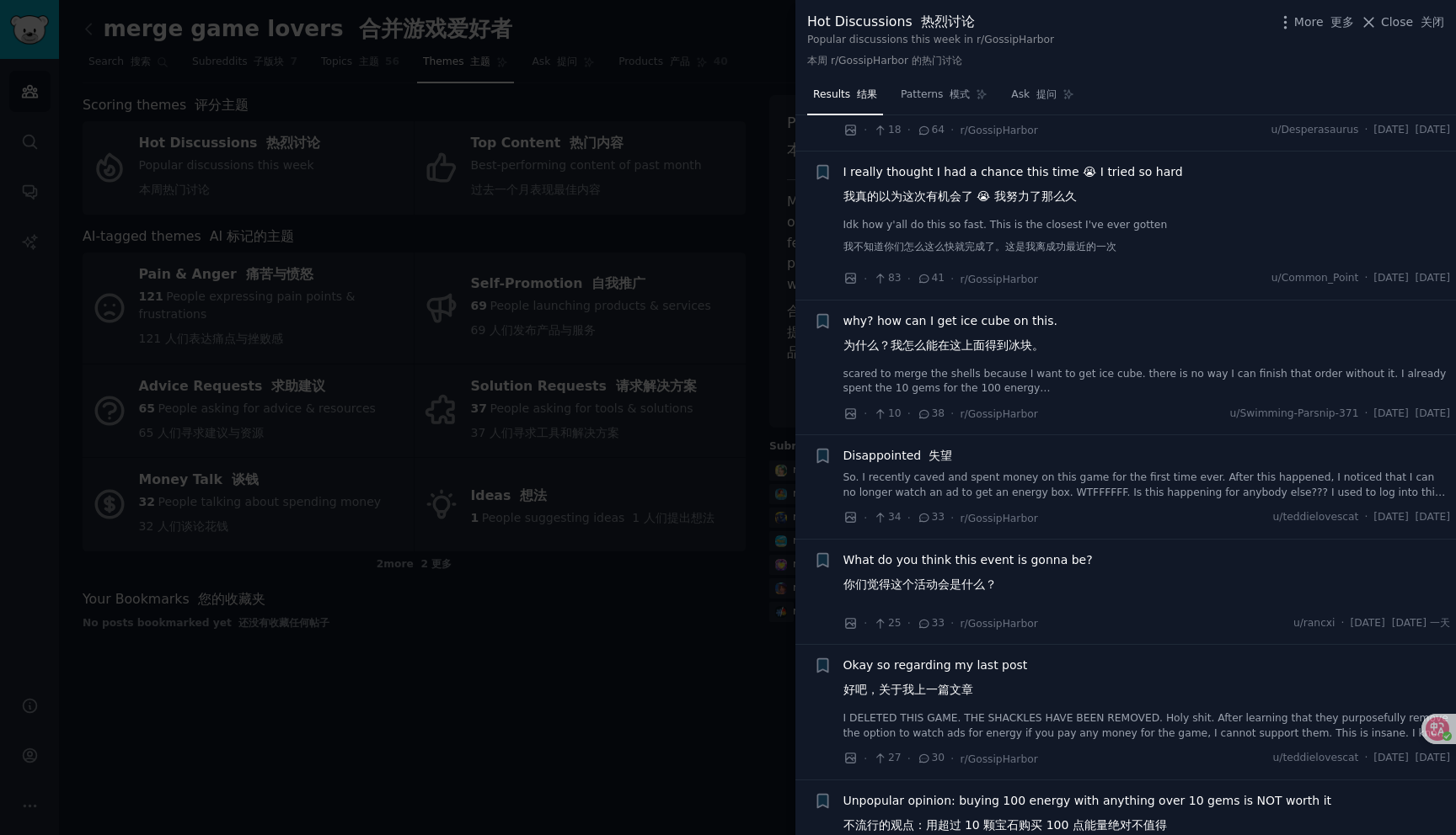
click at [950, 578] on font "你们觉得这个活动会是什么？" at bounding box center [920, 584] width 153 height 14
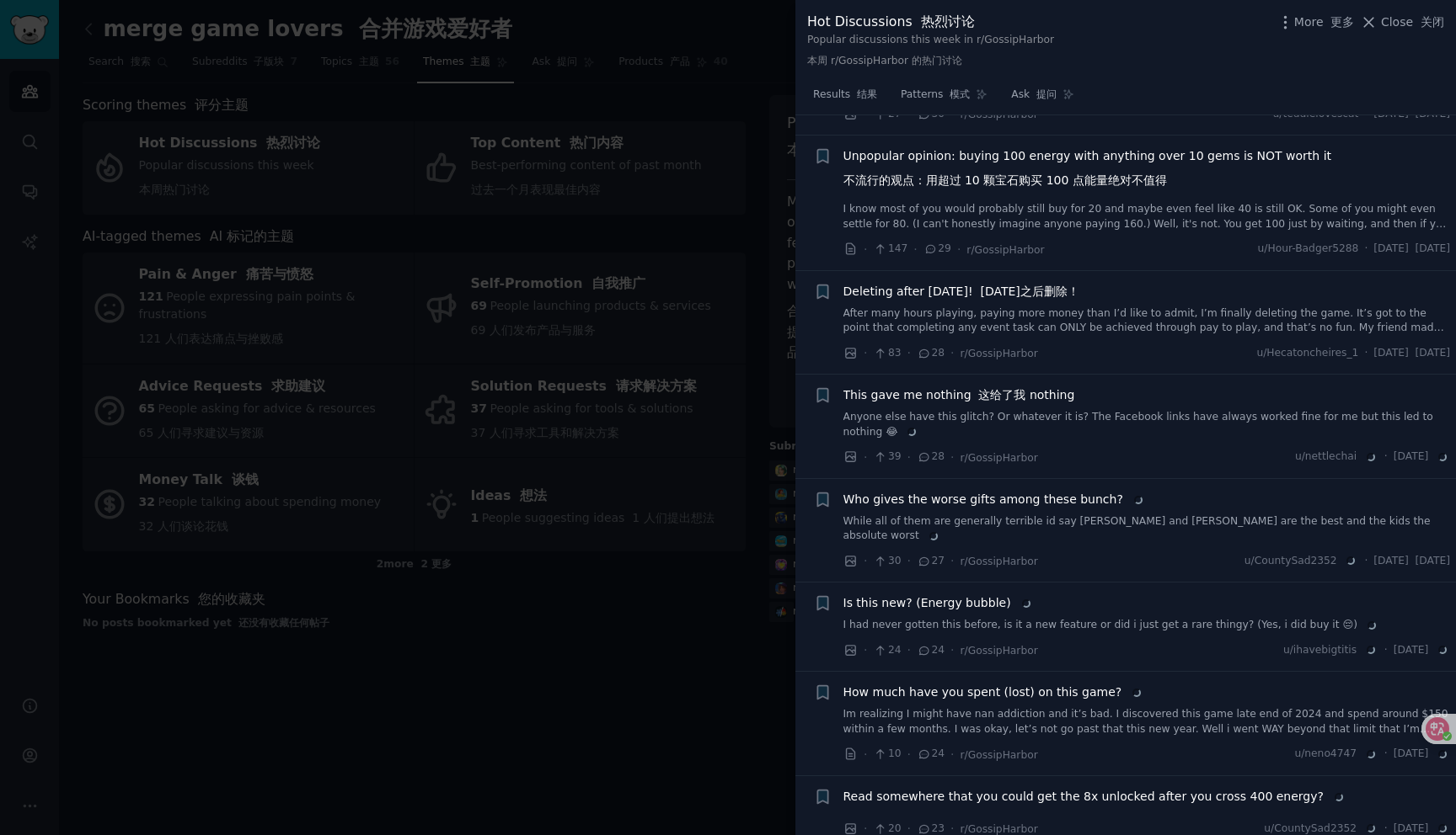
scroll to position [1212, 0]
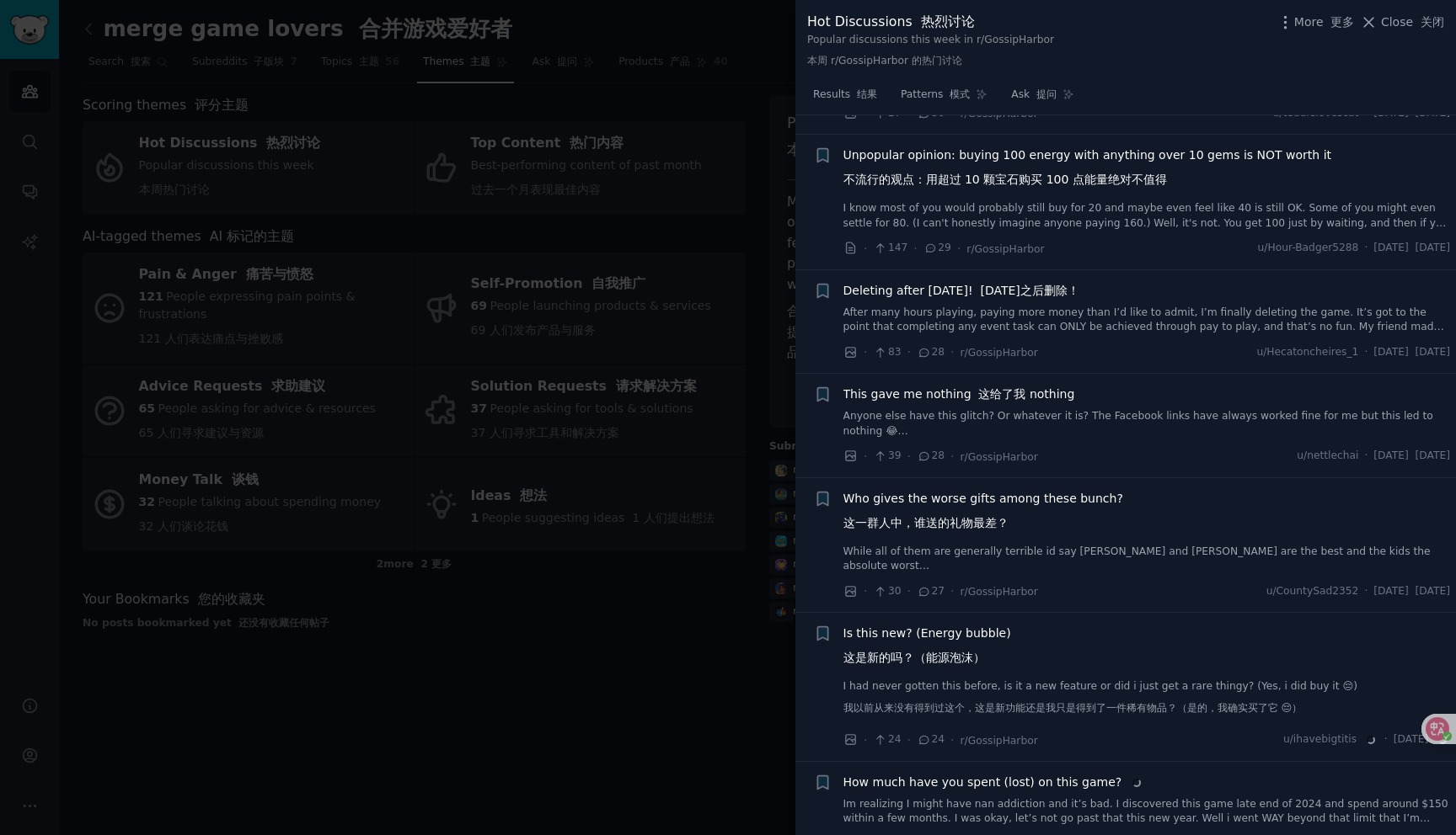
click at [778, 539] on div at bounding box center [728, 418] width 1456 height 835
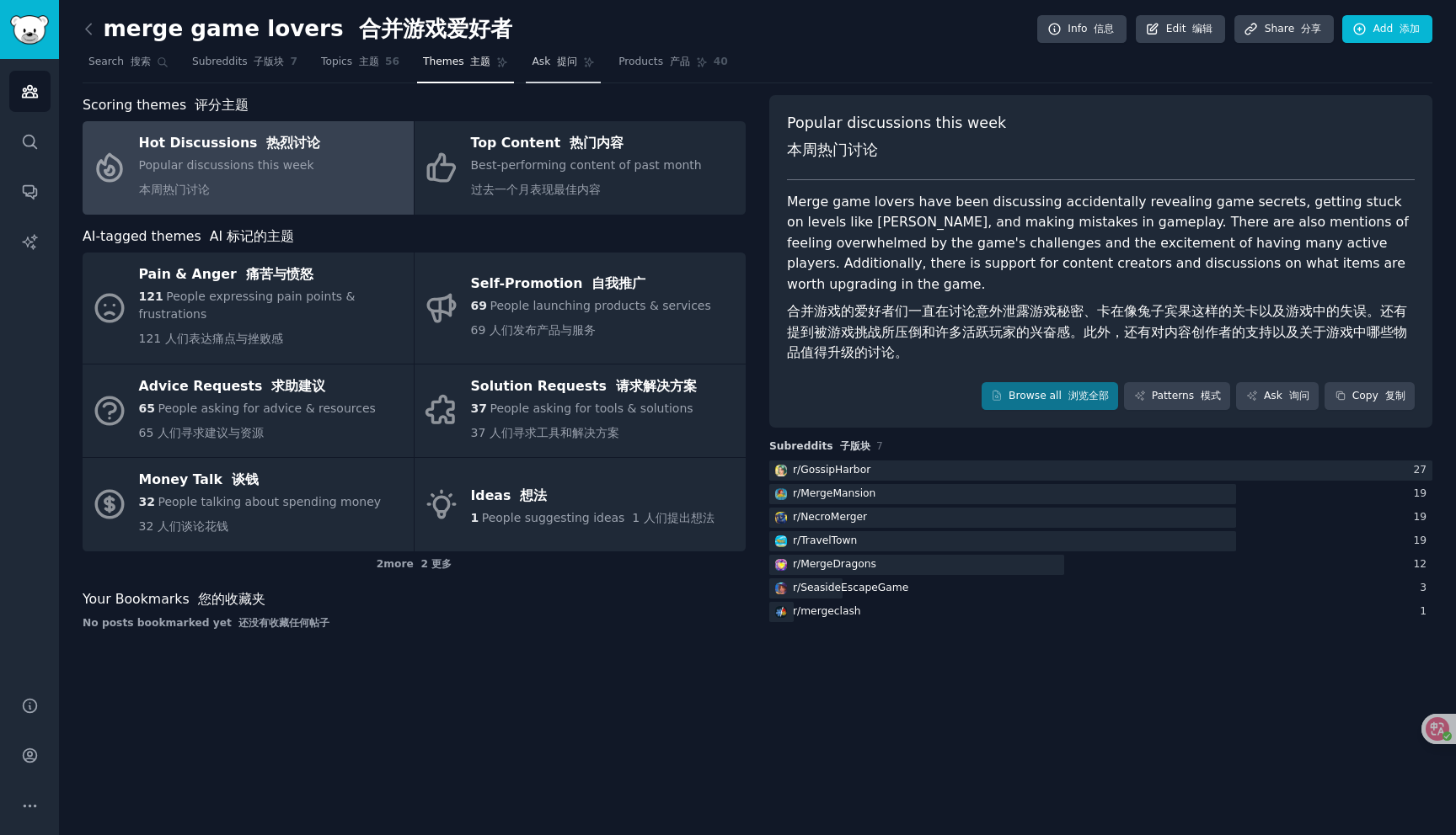
click at [535, 70] on link "Ask 提问" at bounding box center [563, 66] width 75 height 35
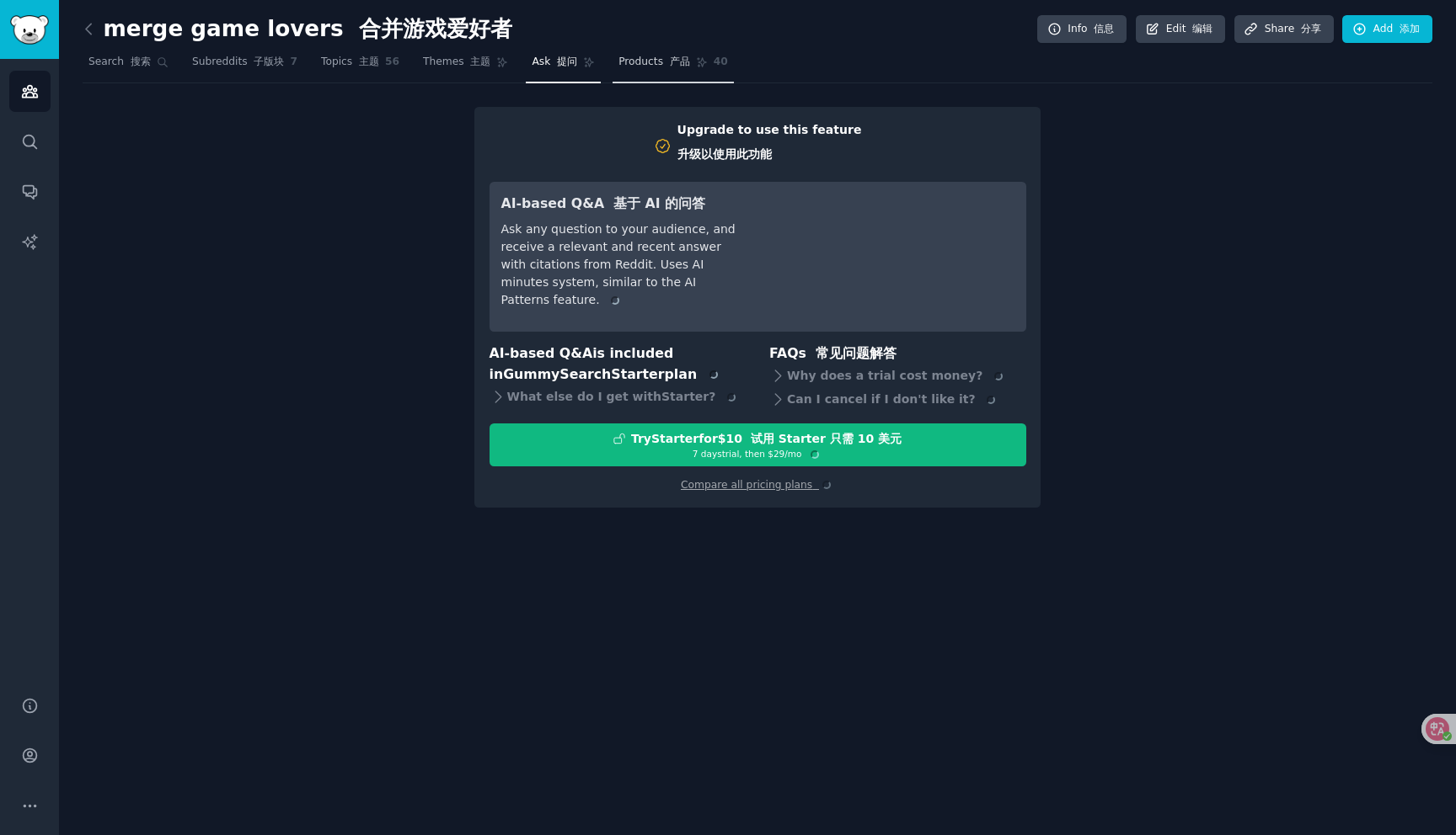
click at [648, 62] on span "Products 产品" at bounding box center [654, 62] width 72 height 15
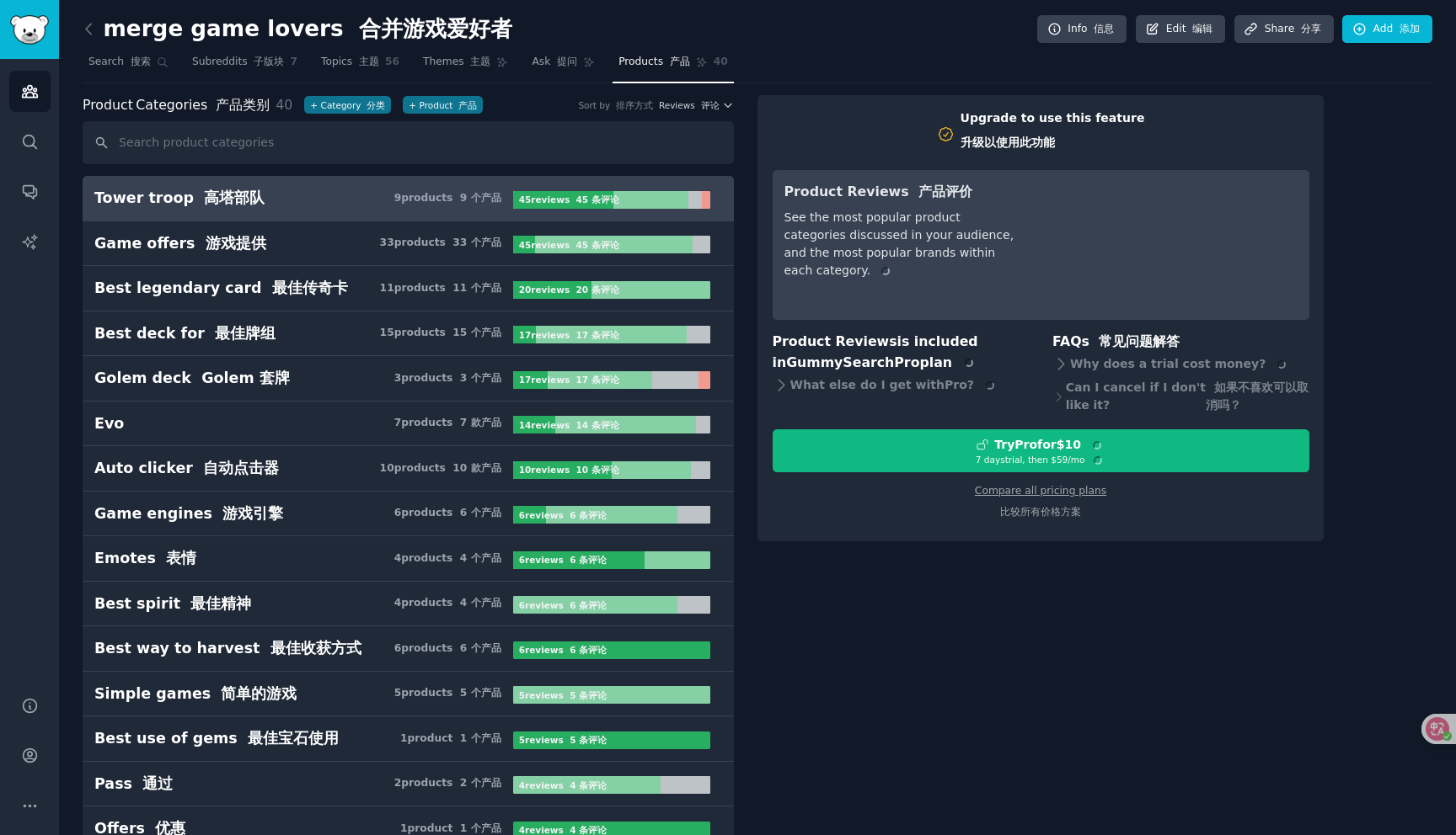
click at [169, 102] on span "Product Categories 产品类别" at bounding box center [176, 106] width 187 height 21
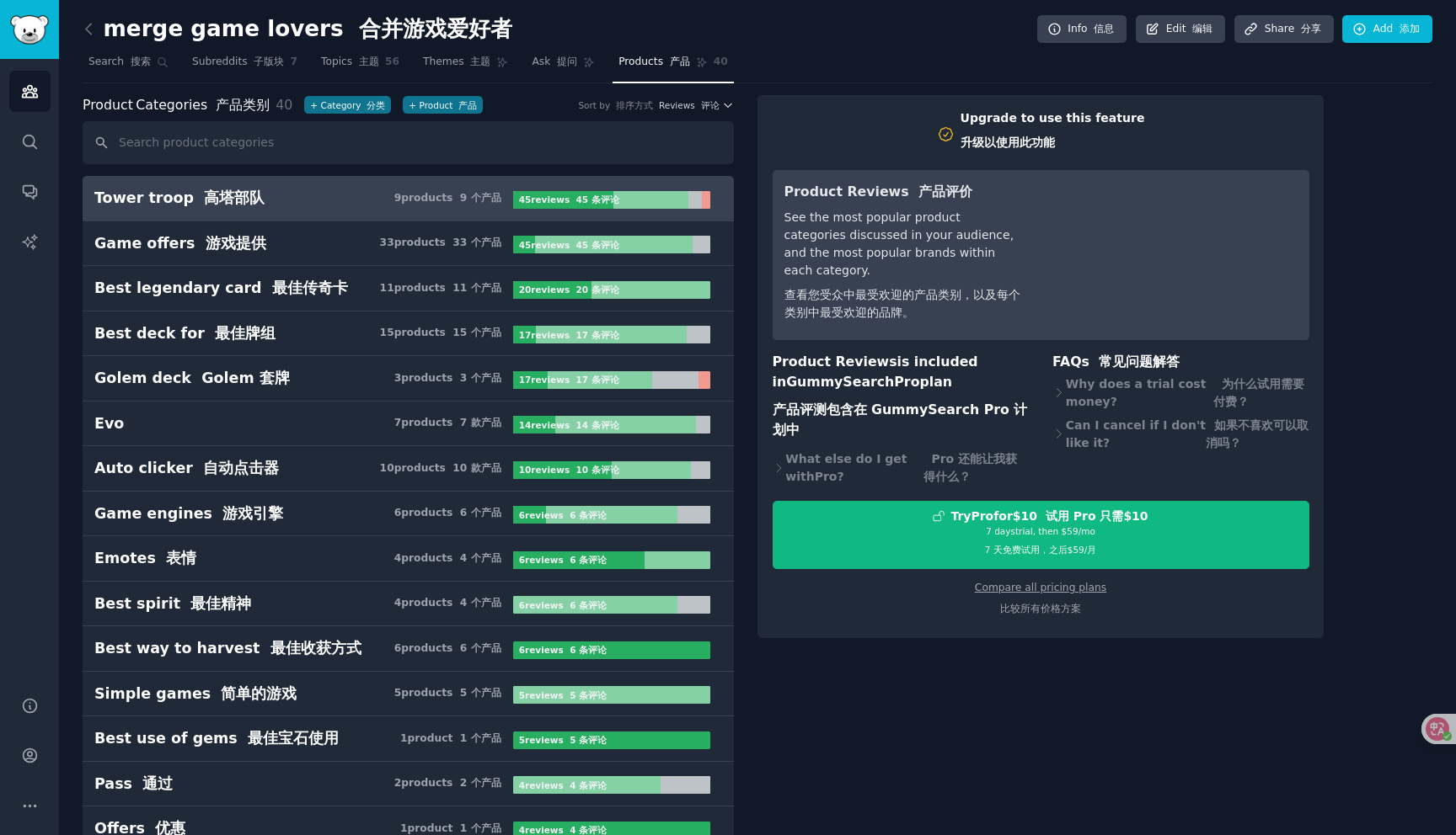
click at [103, 32] on h2 "merge game lovers 合并游戏爱好者" at bounding box center [298, 30] width 430 height 27
click at [89, 29] on icon at bounding box center [89, 29] width 18 height 18
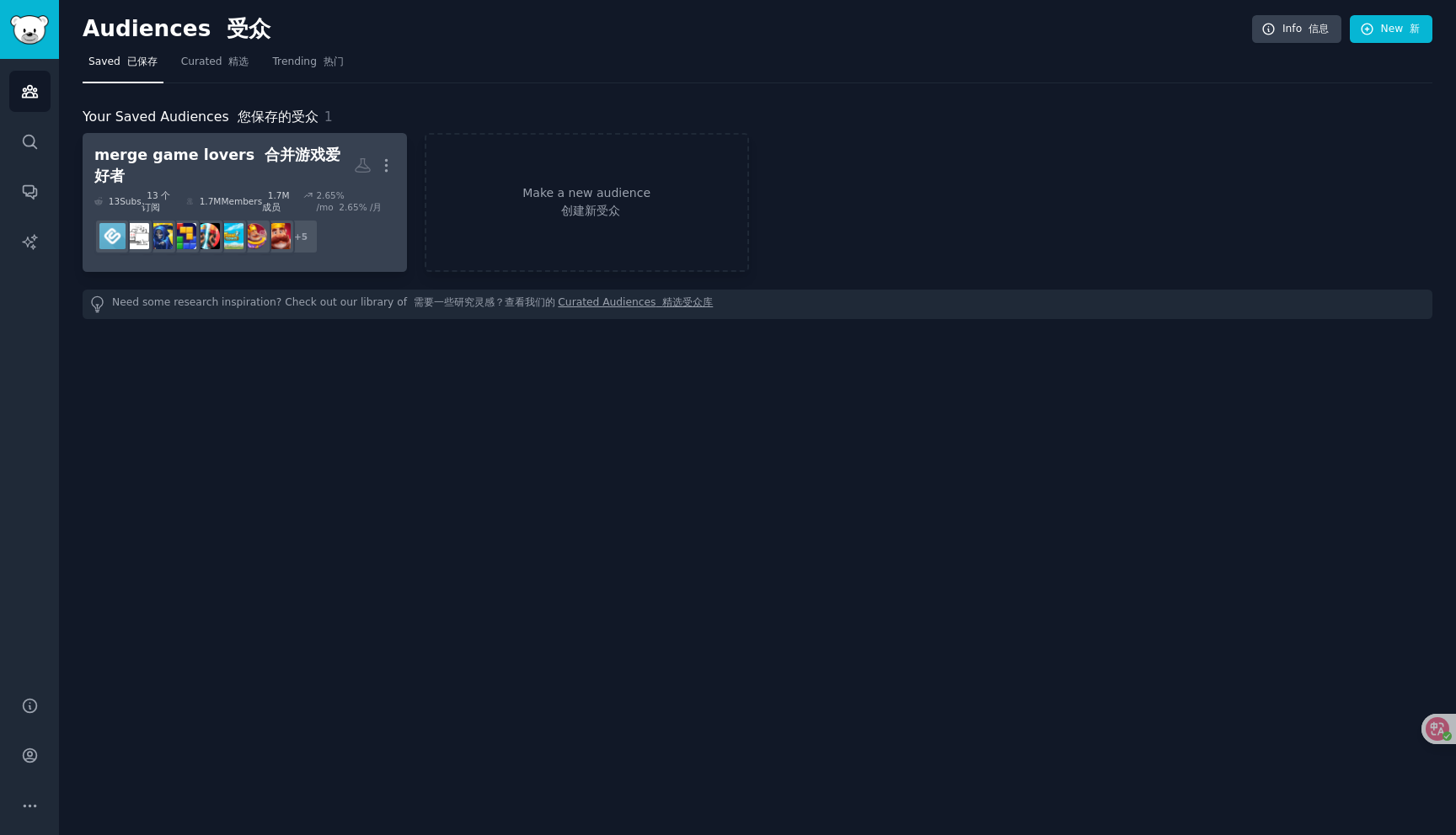
click at [254, 158] on font at bounding box center [259, 155] width 10 height 17
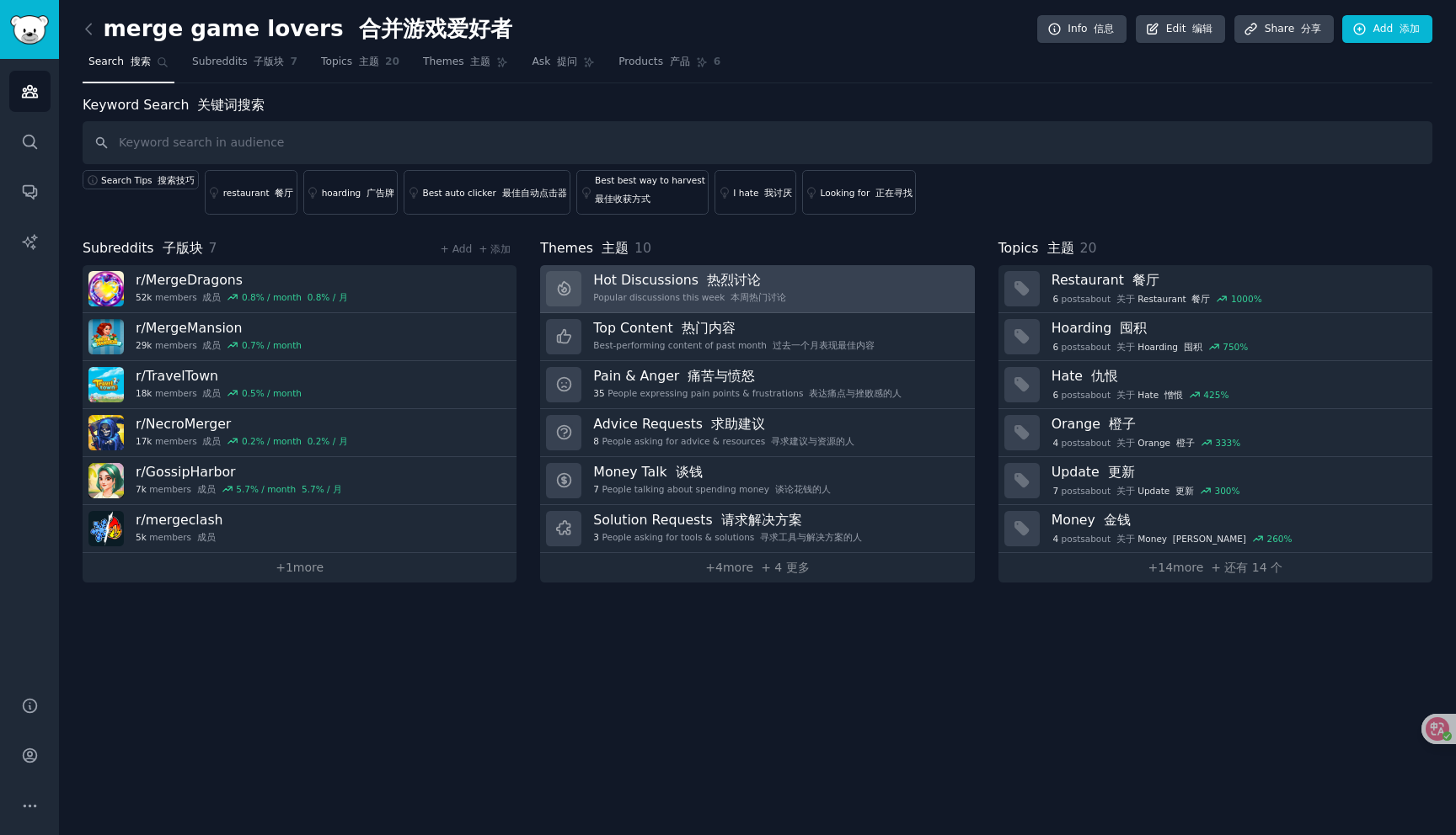
click at [682, 302] on div "Popular discussions this week 本周热门讨论" at bounding box center [690, 297] width 193 height 12
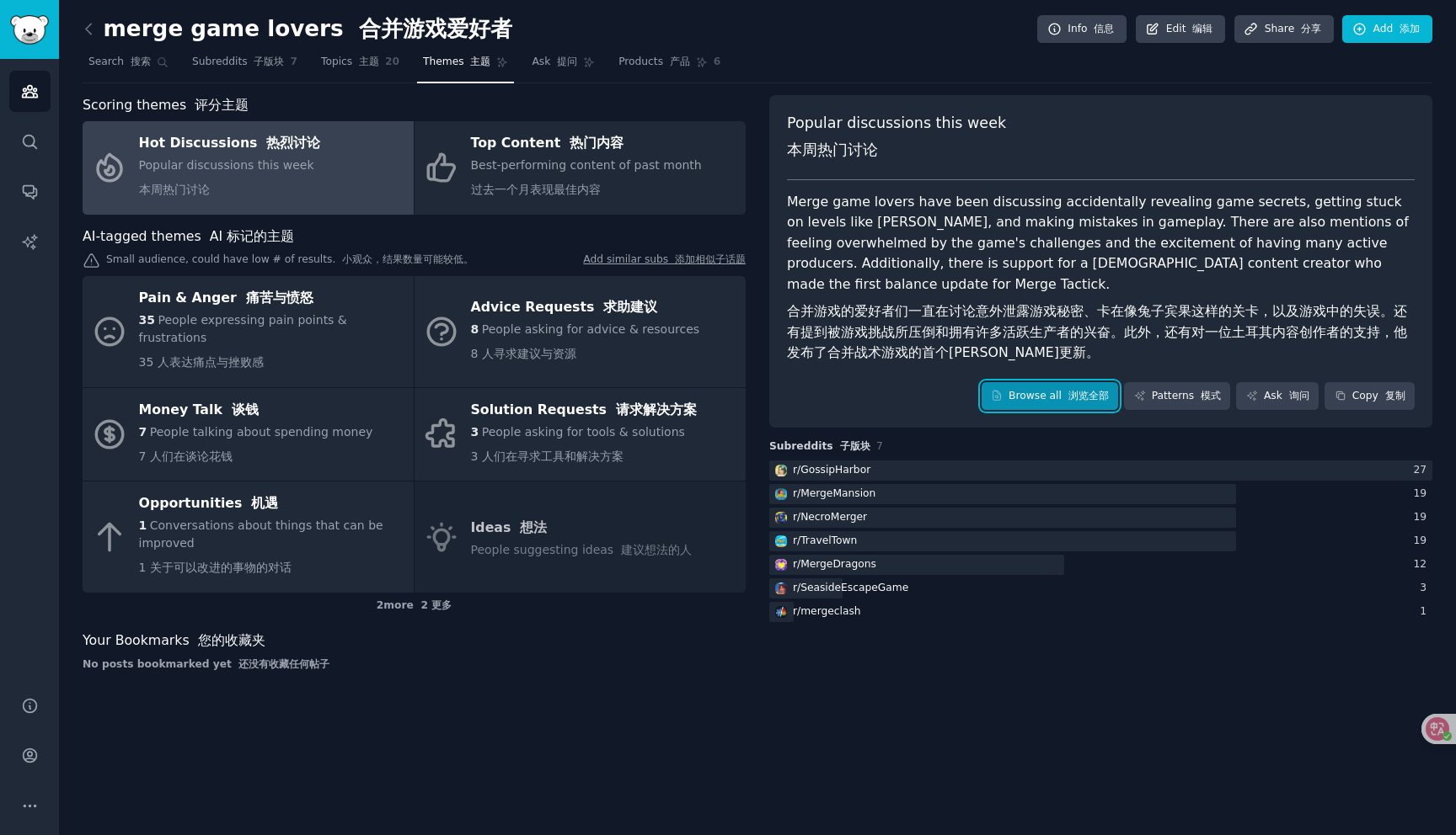
click at [1037, 383] on link "Browse all 浏览全部" at bounding box center [1049, 397] width 137 height 29
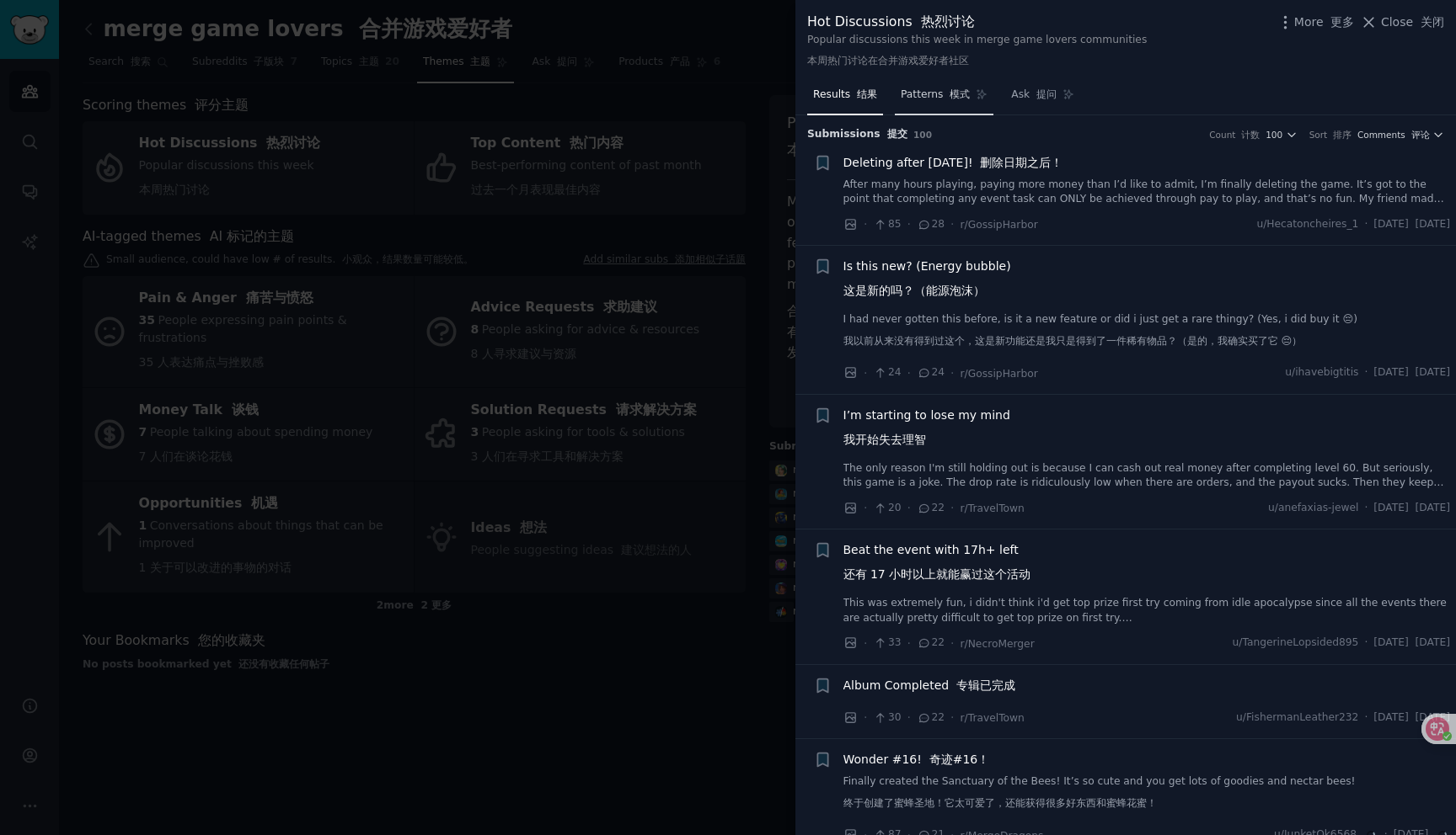
click at [939, 108] on link "Patterns 模式" at bounding box center [945, 99] width 99 height 35
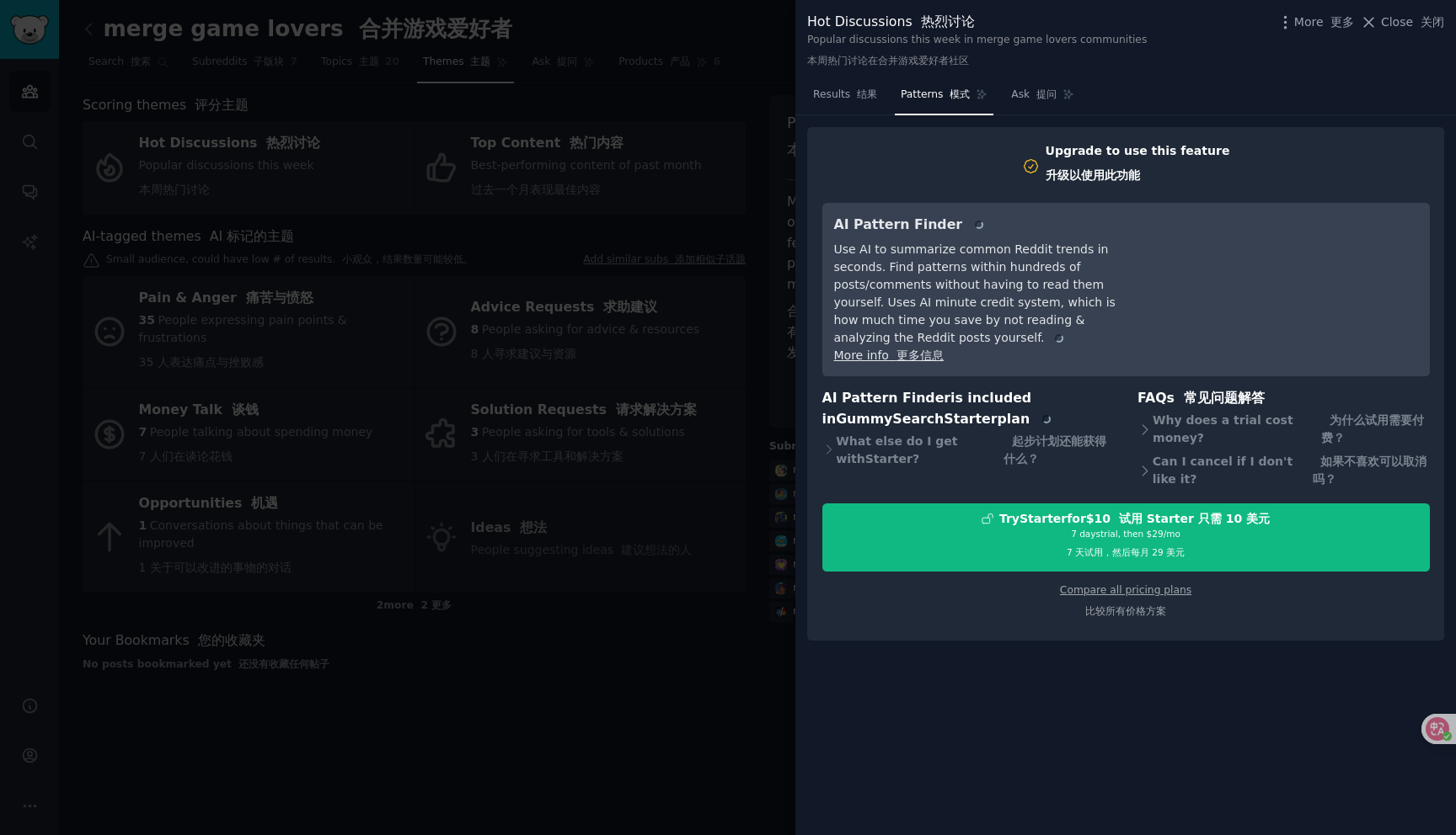
click at [590, 122] on div at bounding box center [728, 418] width 1456 height 835
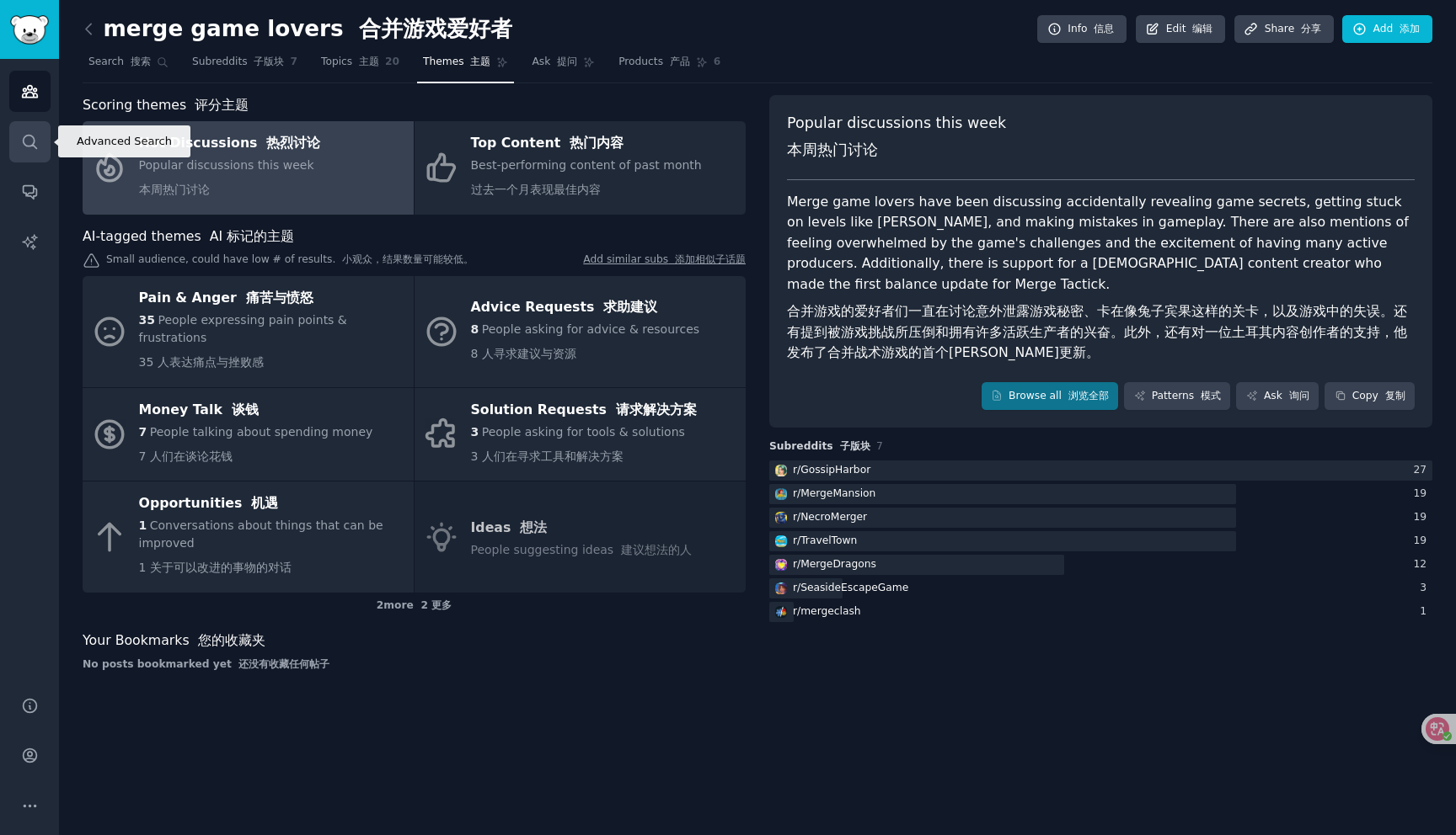
click at [32, 148] on icon "Sidebar" at bounding box center [30, 141] width 18 height 18
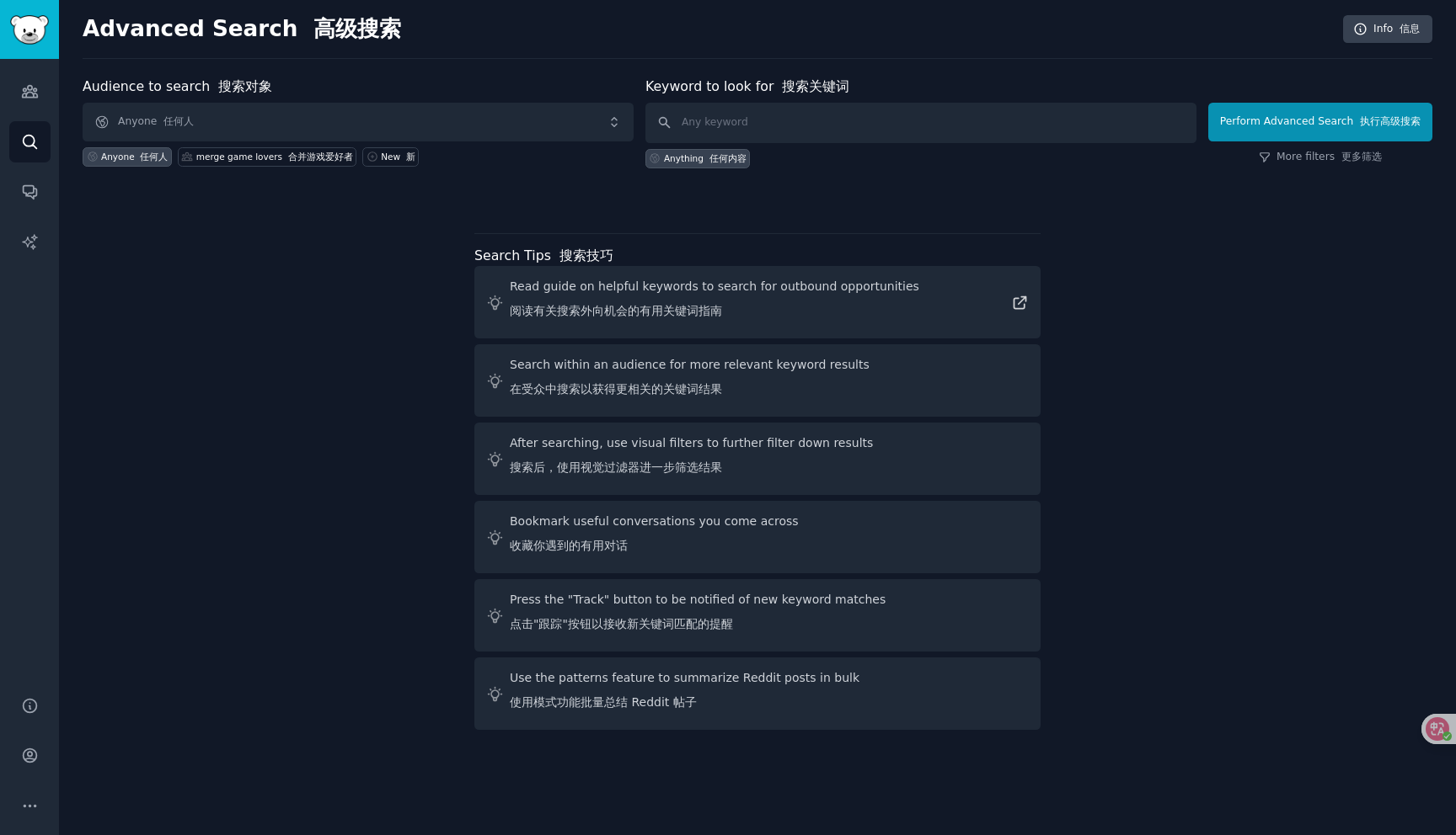
click at [605, 400] on div "Search within an audience for more relevant keyword results 在受众中搜索以获得更相关的关键词结果" at bounding box center [690, 380] width 360 height 49
click at [604, 373] on div "Search within an audience for more relevant keyword results 在受众中搜索以获得更相关的关键词结果" at bounding box center [690, 380] width 360 height 49
click at [722, 109] on input "text" at bounding box center [921, 123] width 551 height 40
type input "merge"
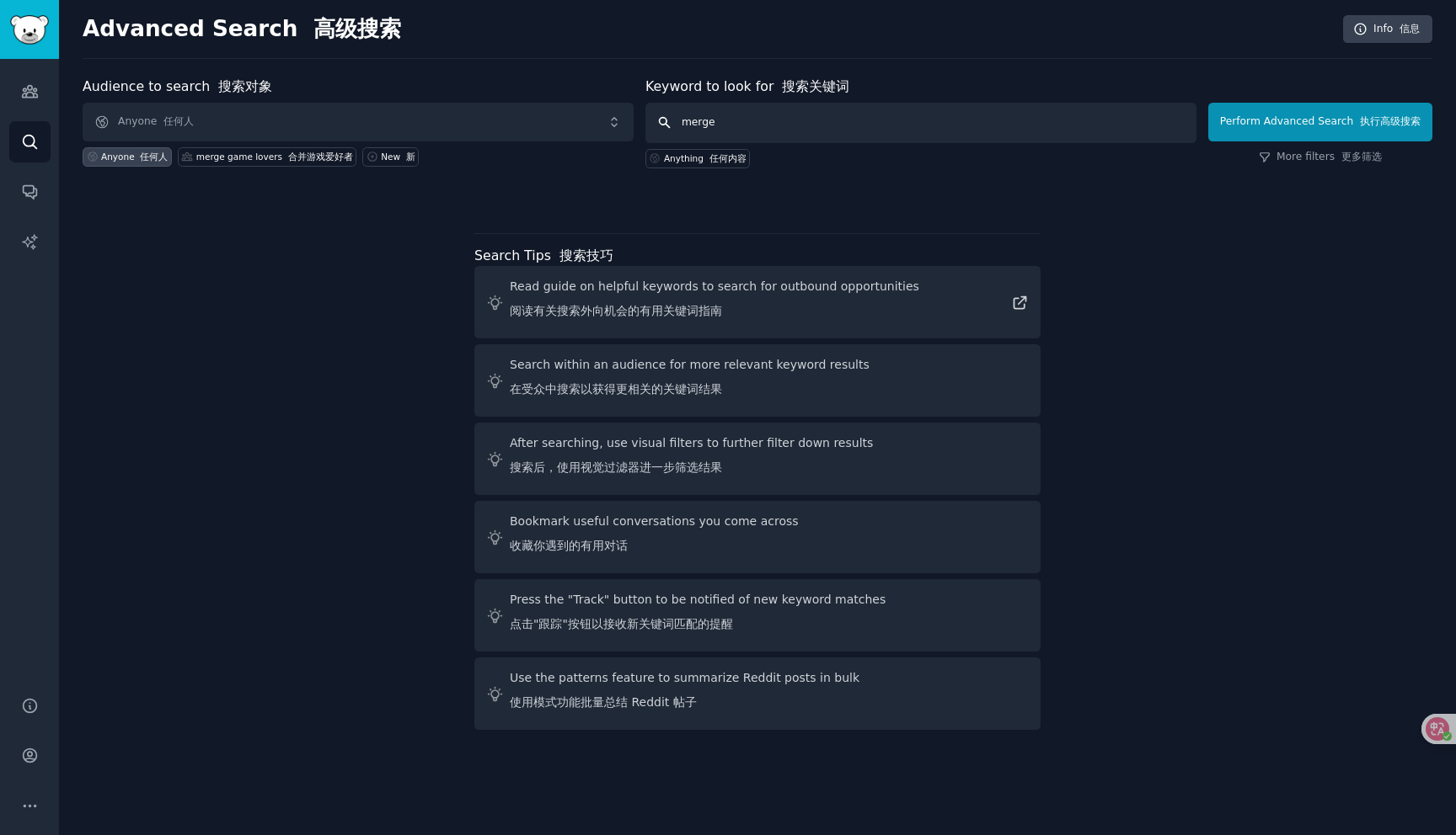
click button "Perform Advanced Search 执行高级搜索" at bounding box center [1320, 122] width 224 height 38
